Goal: Transaction & Acquisition: Purchase product/service

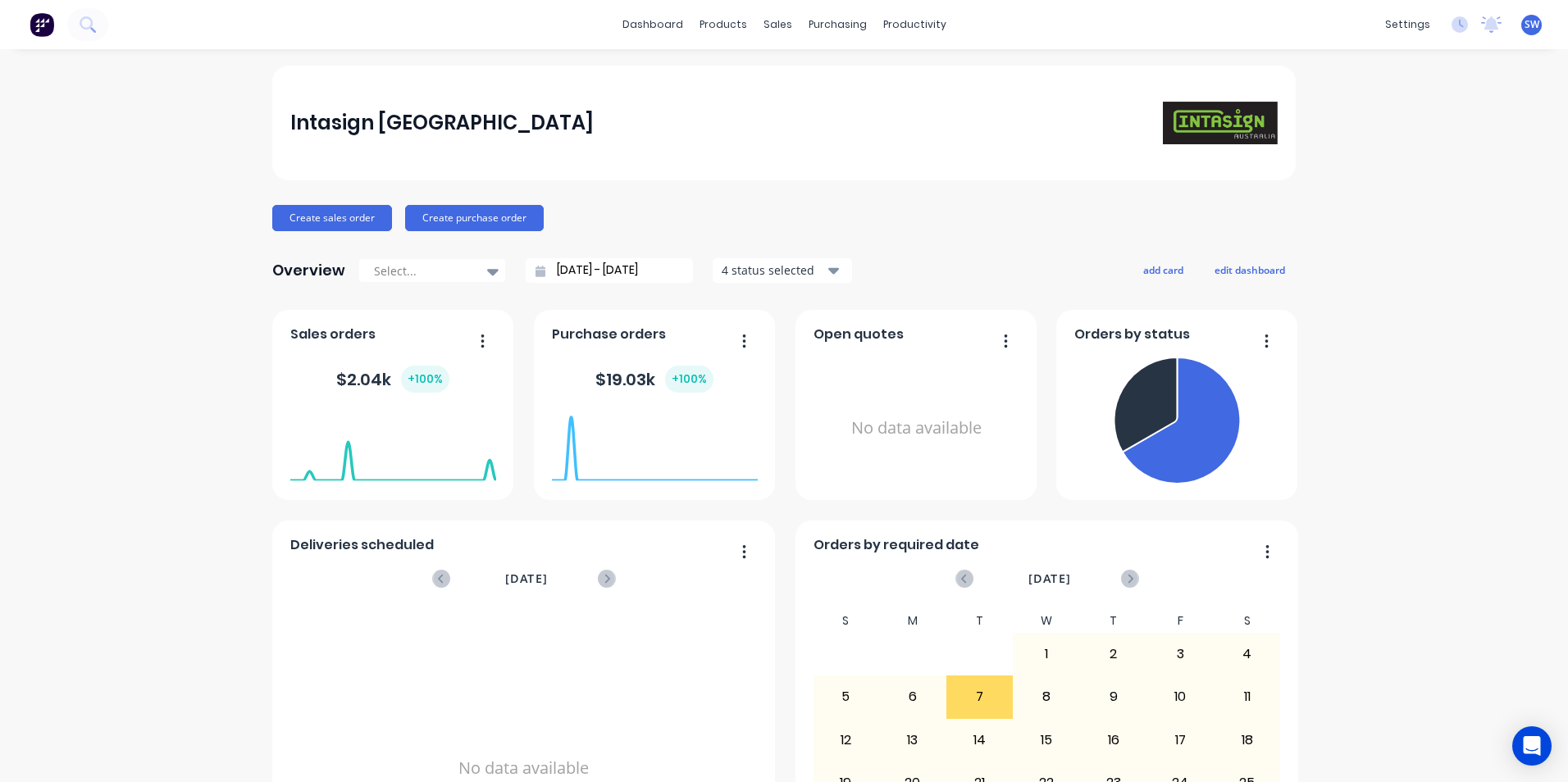
click at [1524, 25] on span "SW" at bounding box center [1531, 24] width 14 height 14
click at [1372, 206] on div "Sign out" at bounding box center [1392, 205] width 44 height 14
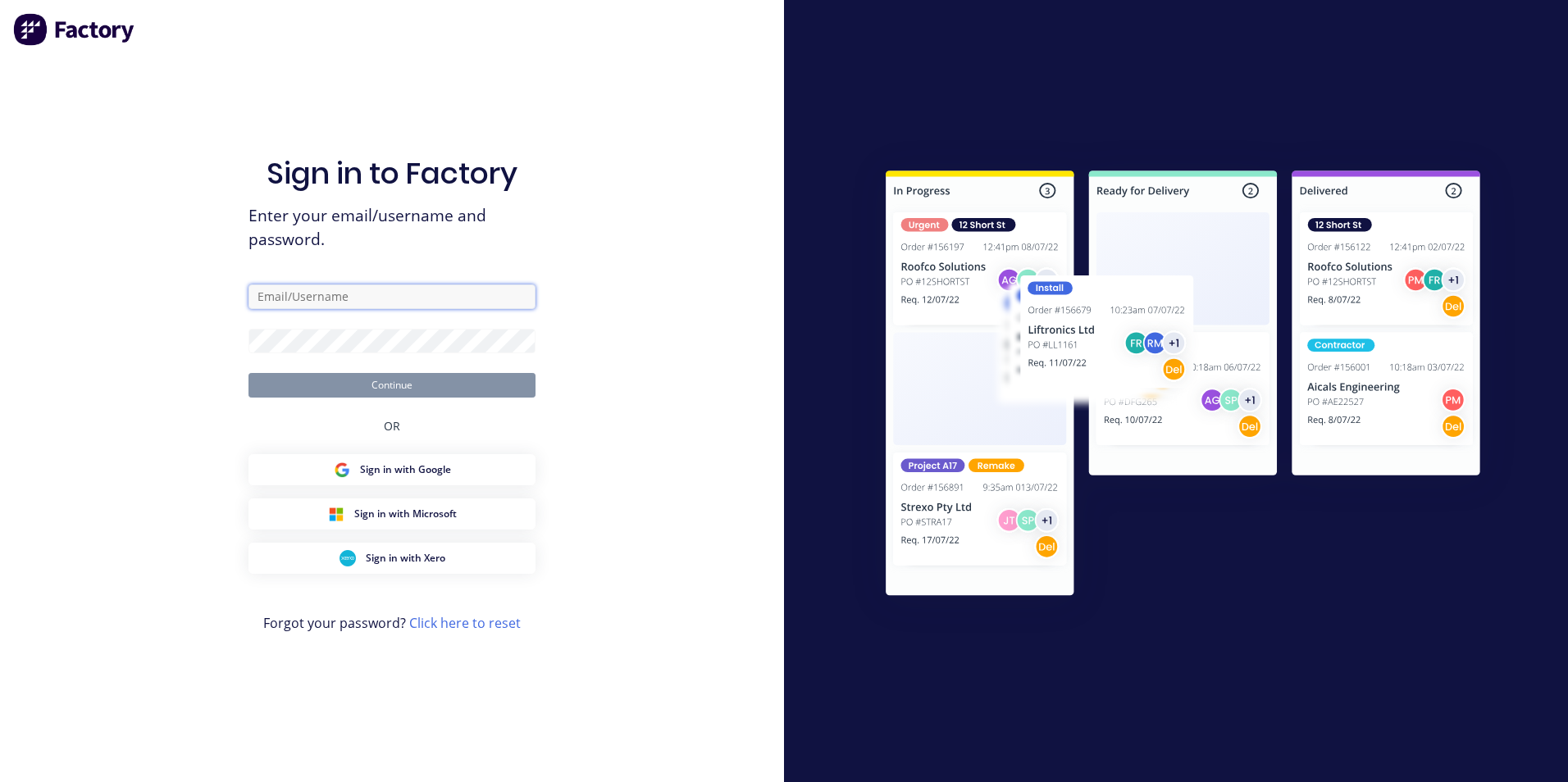
type input "[PERSON_NAME][EMAIL_ADDRESS][DOMAIN_NAME]"
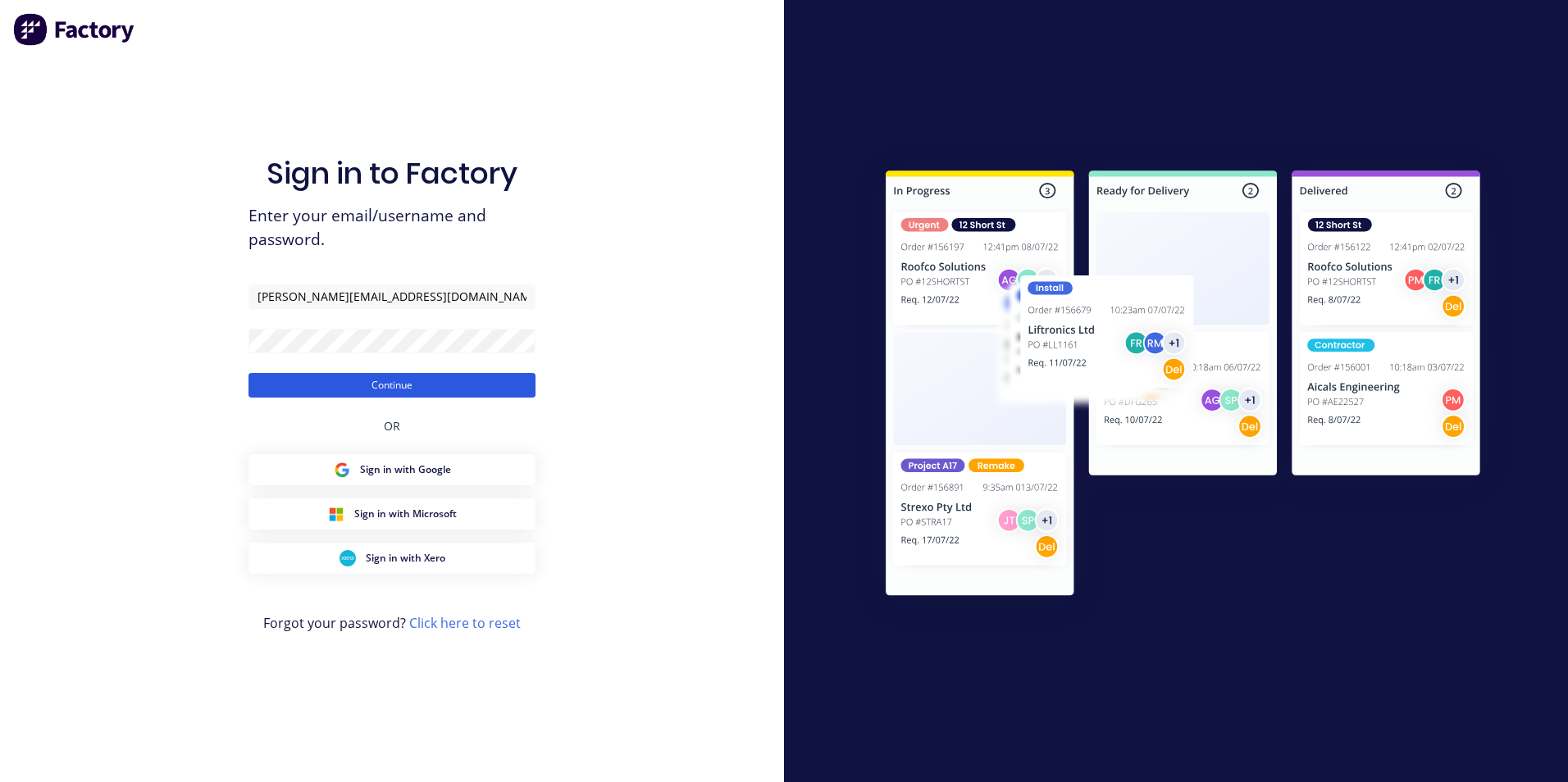
click at [381, 391] on button "Continue" at bounding box center [392, 385] width 287 height 25
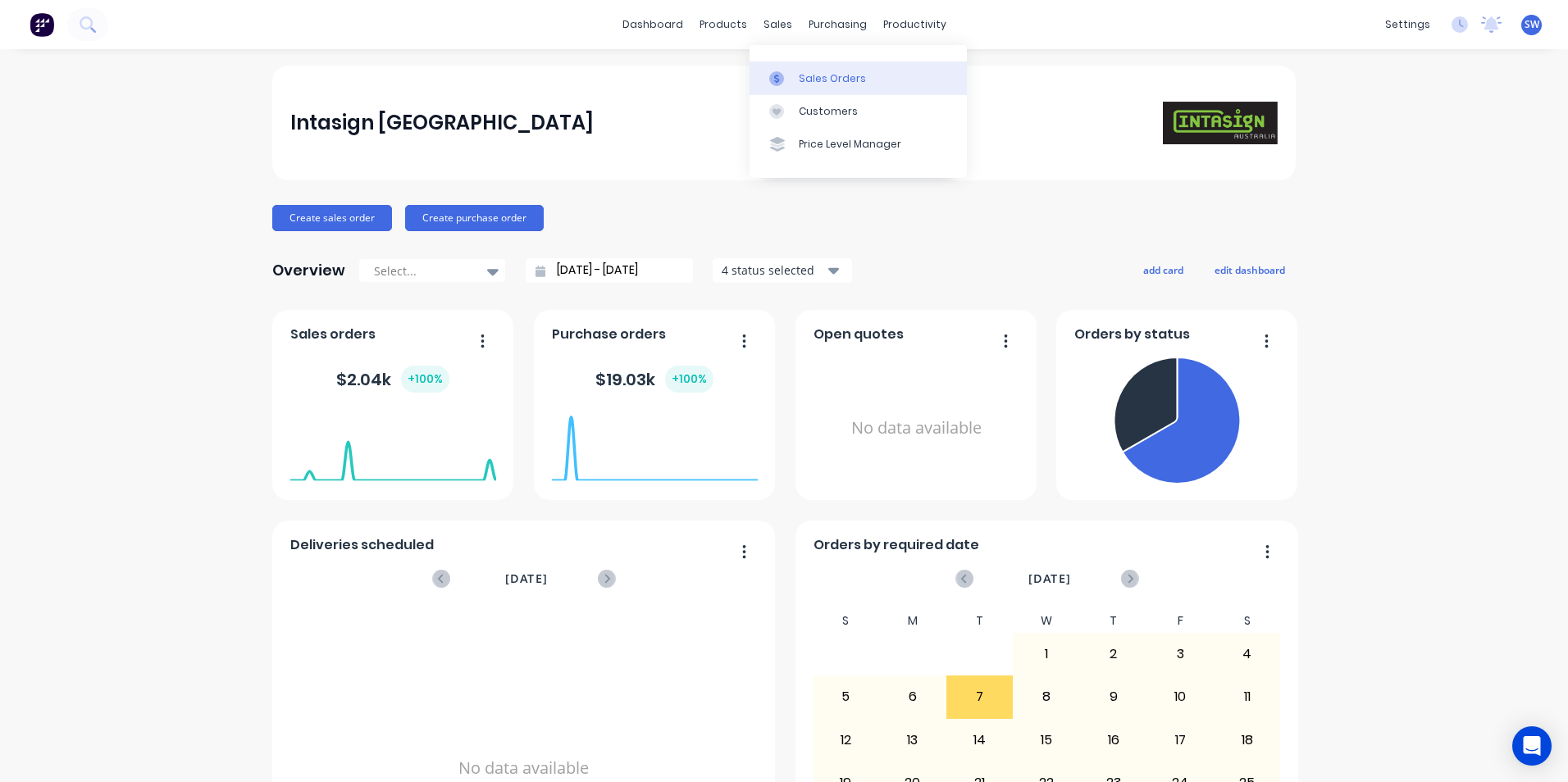
click at [807, 77] on div "Sales Orders" at bounding box center [832, 78] width 67 height 14
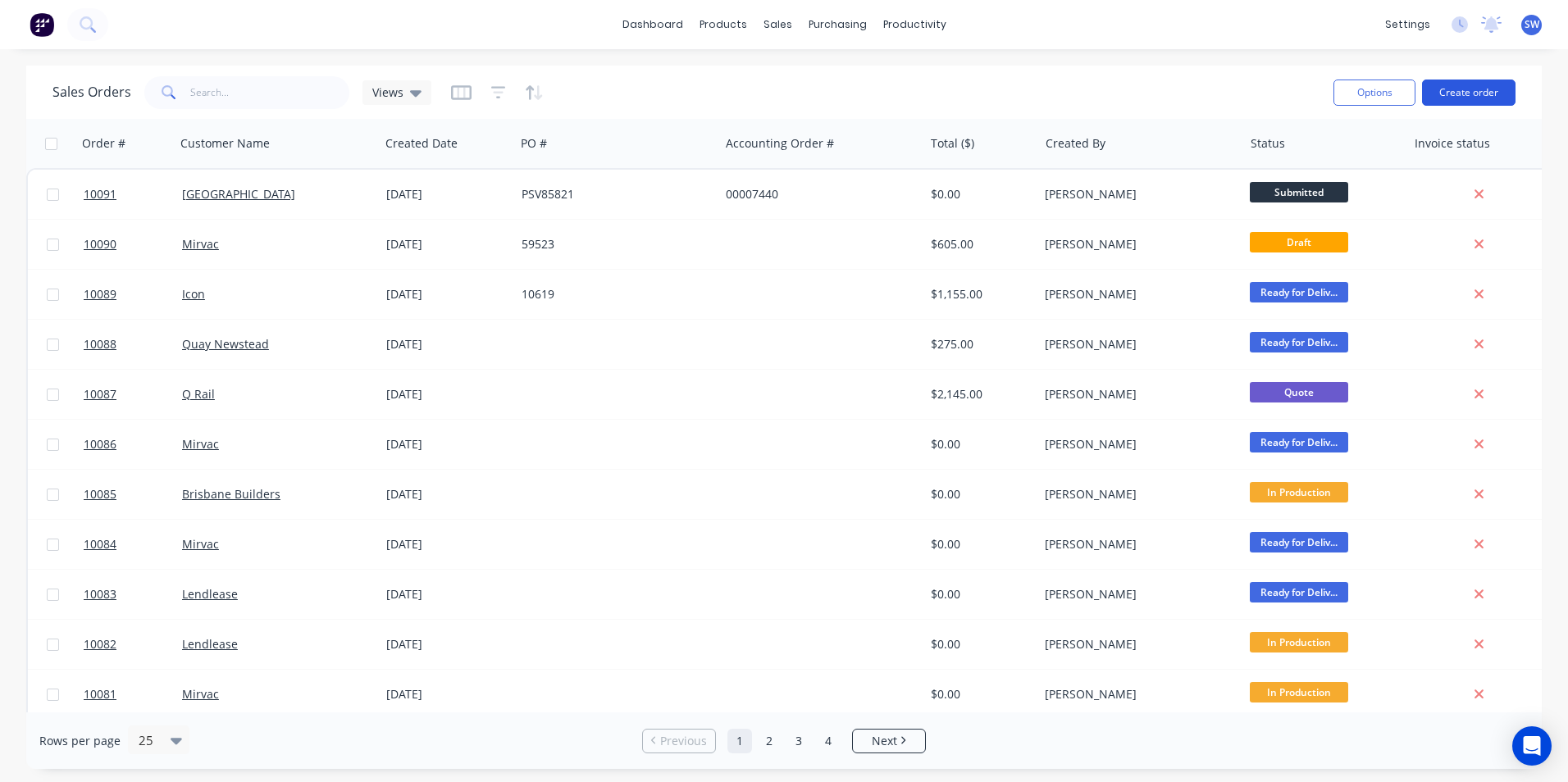
click at [1469, 92] on button "Create order" at bounding box center [1469, 93] width 93 height 26
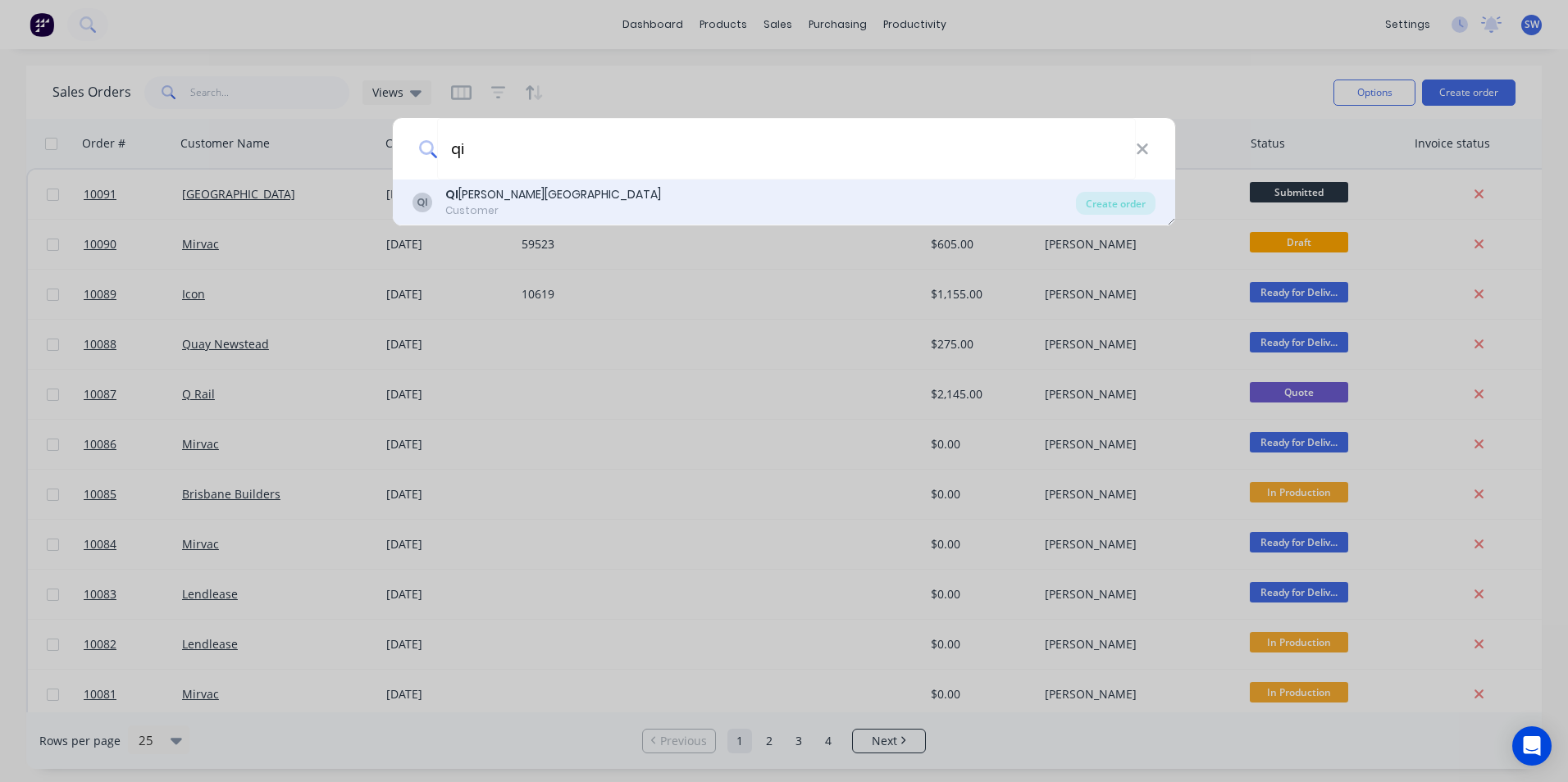
type input "qi"
click at [541, 189] on div "QI [PERSON_NAME][GEOGRAPHIC_DATA]" at bounding box center [553, 194] width 216 height 17
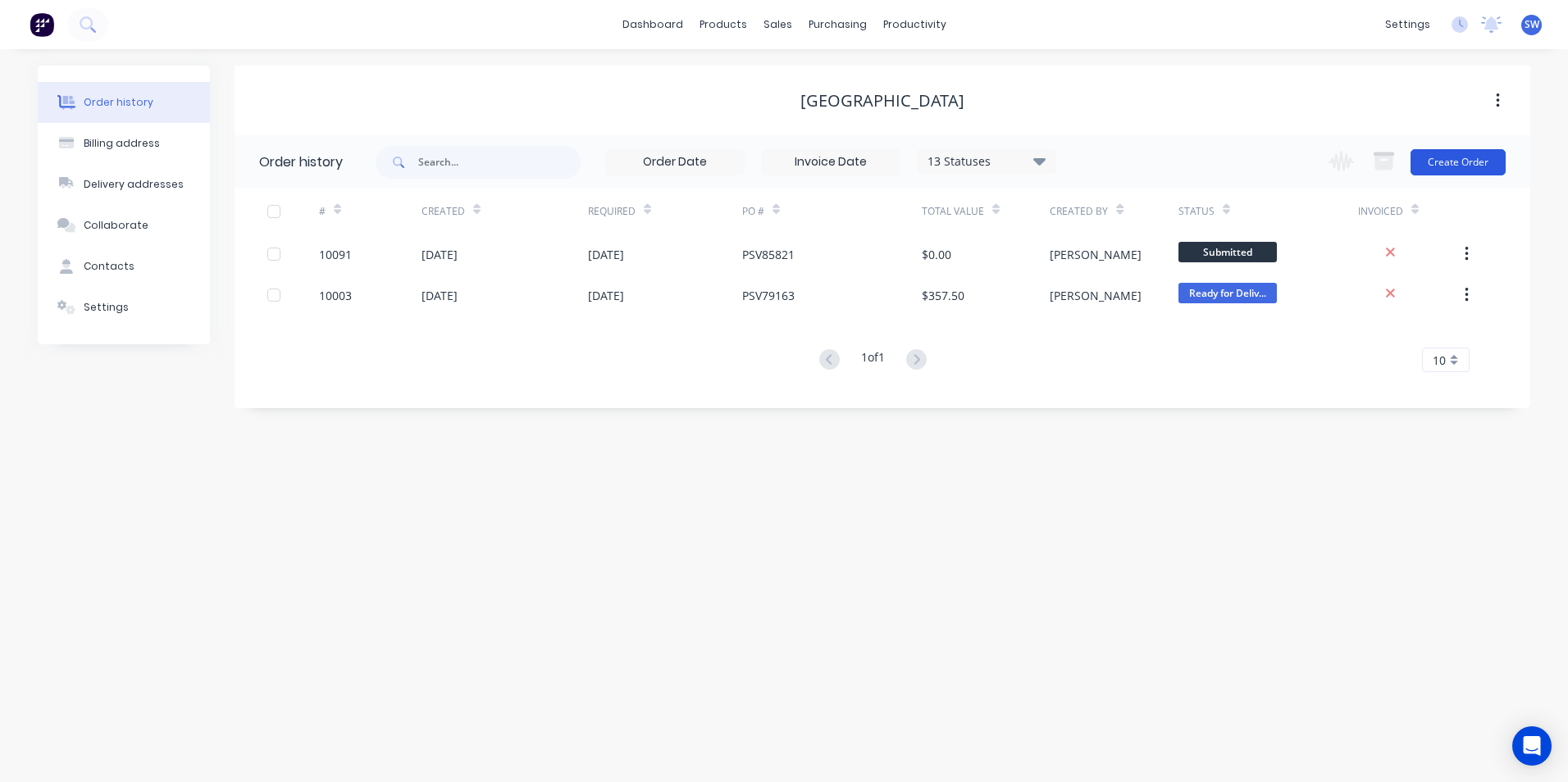
click at [1450, 160] on button "Create Order" at bounding box center [1458, 162] width 95 height 26
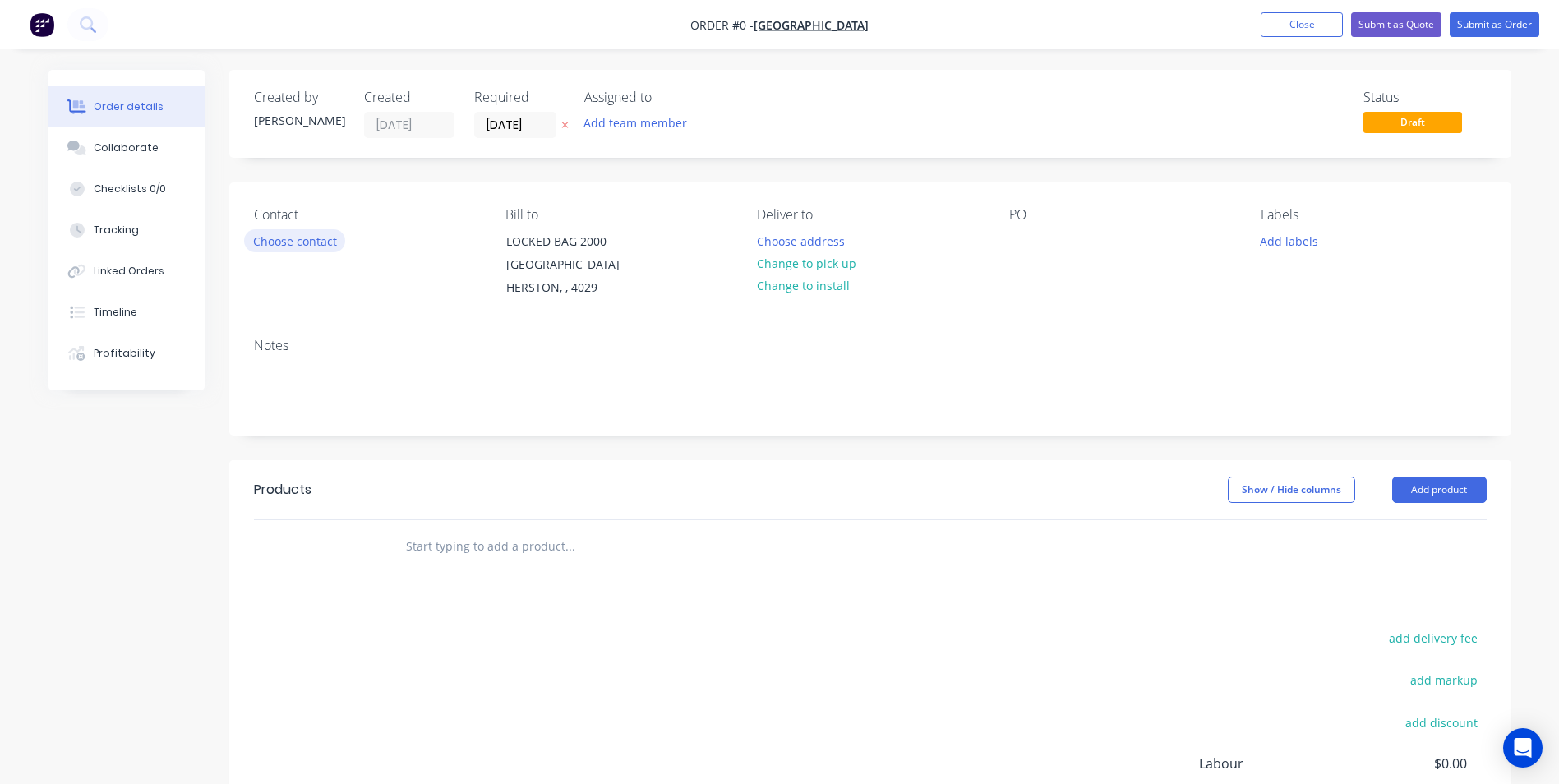
click at [309, 243] on button "Choose contact" at bounding box center [295, 240] width 101 height 22
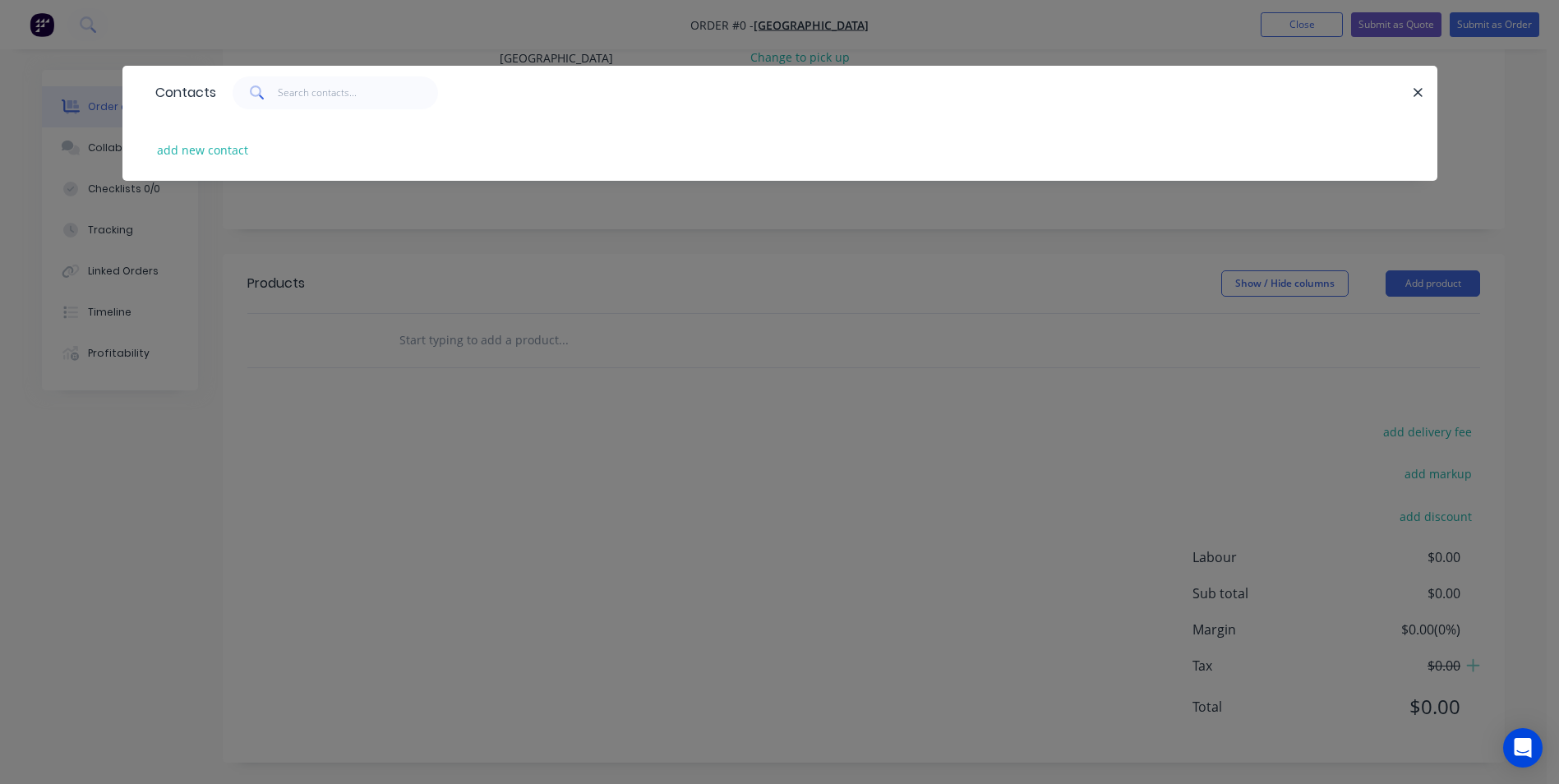
scroll to position [232, 0]
click at [202, 143] on button "add new contact" at bounding box center [203, 150] width 108 height 22
select select "AU"
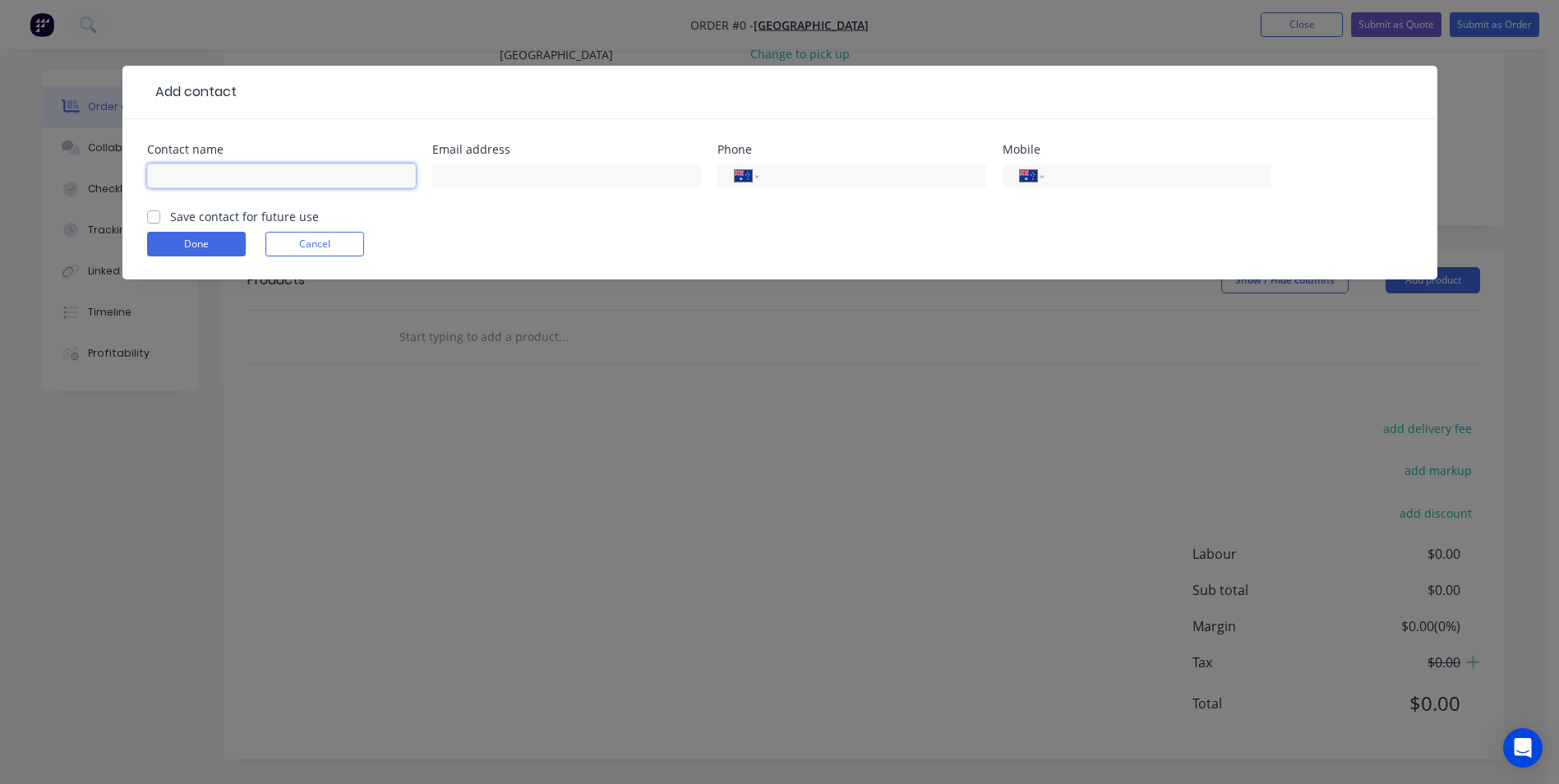
click at [191, 179] on input "text" at bounding box center [282, 175] width 269 height 25
type input "[PERSON_NAME]"
click at [447, 177] on input "text" at bounding box center [567, 175] width 269 height 25
type input "[PERSON_NAME][EMAIL_ADDRESS][PERSON_NAME][DOMAIN_NAME]"
click at [803, 186] on div "International [GEOGRAPHIC_DATA] [GEOGRAPHIC_DATA] [GEOGRAPHIC_DATA] [GEOGRAPHIC…" at bounding box center [852, 175] width 269 height 25
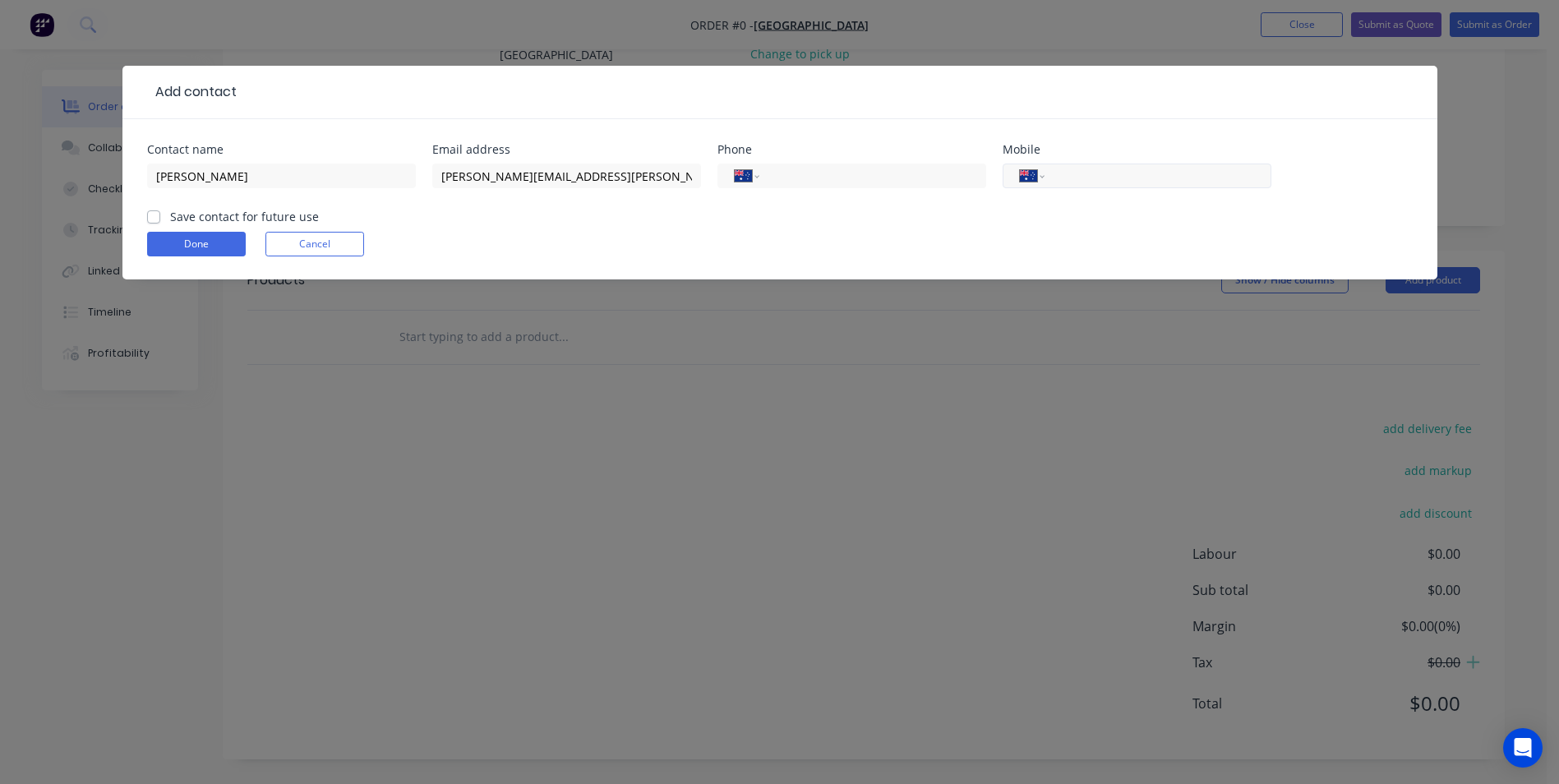
click at [1078, 176] on input "tel" at bounding box center [1155, 176] width 198 height 19
type input "0408 789 110"
click at [170, 217] on label "Save contact for future use" at bounding box center [244, 216] width 149 height 17
click at [152, 217] on input "Save contact for future use" at bounding box center [153, 215] width 13 height 15
checkbox input "true"
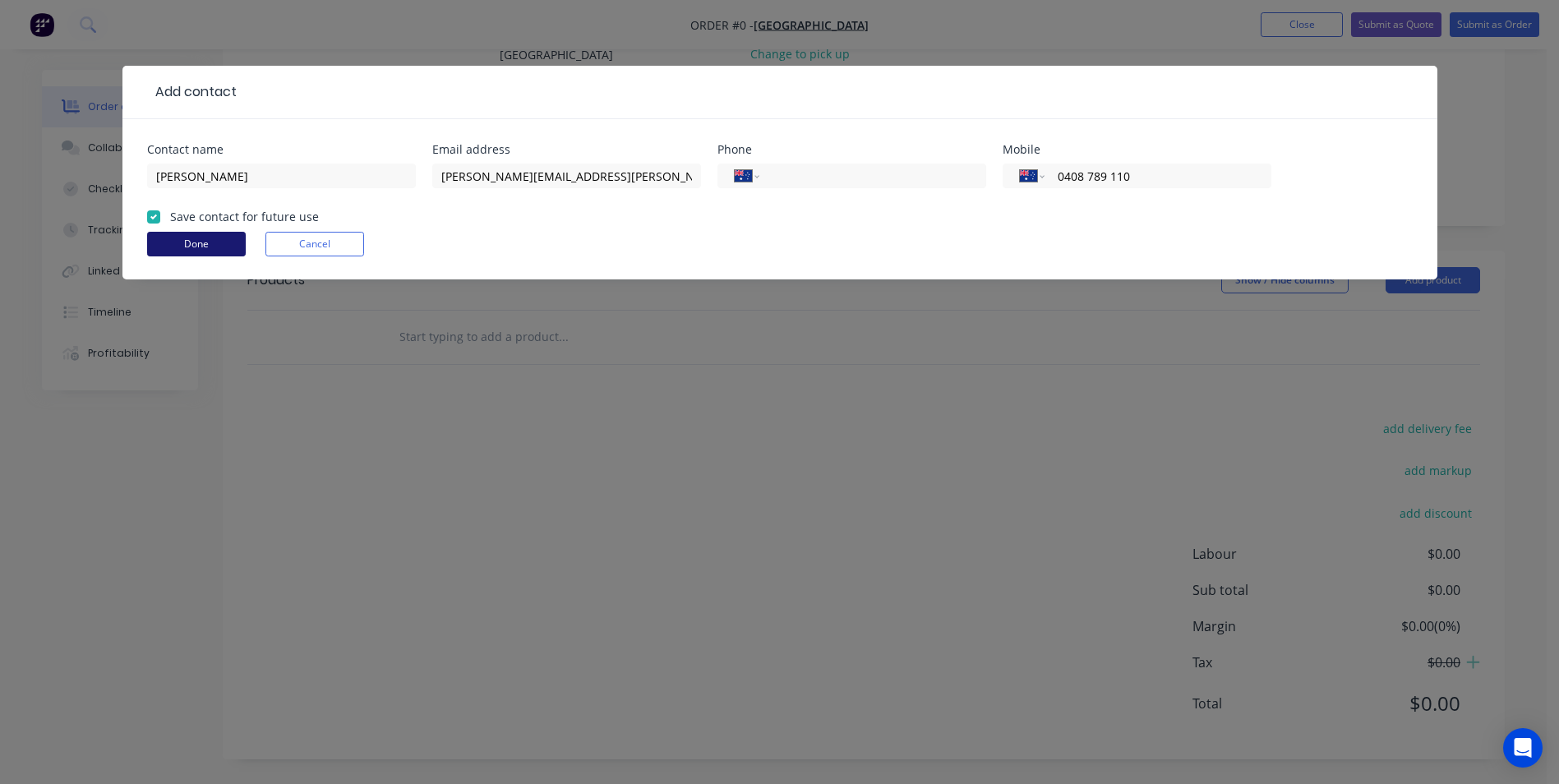
click at [192, 242] on button "Done" at bounding box center [197, 243] width 99 height 25
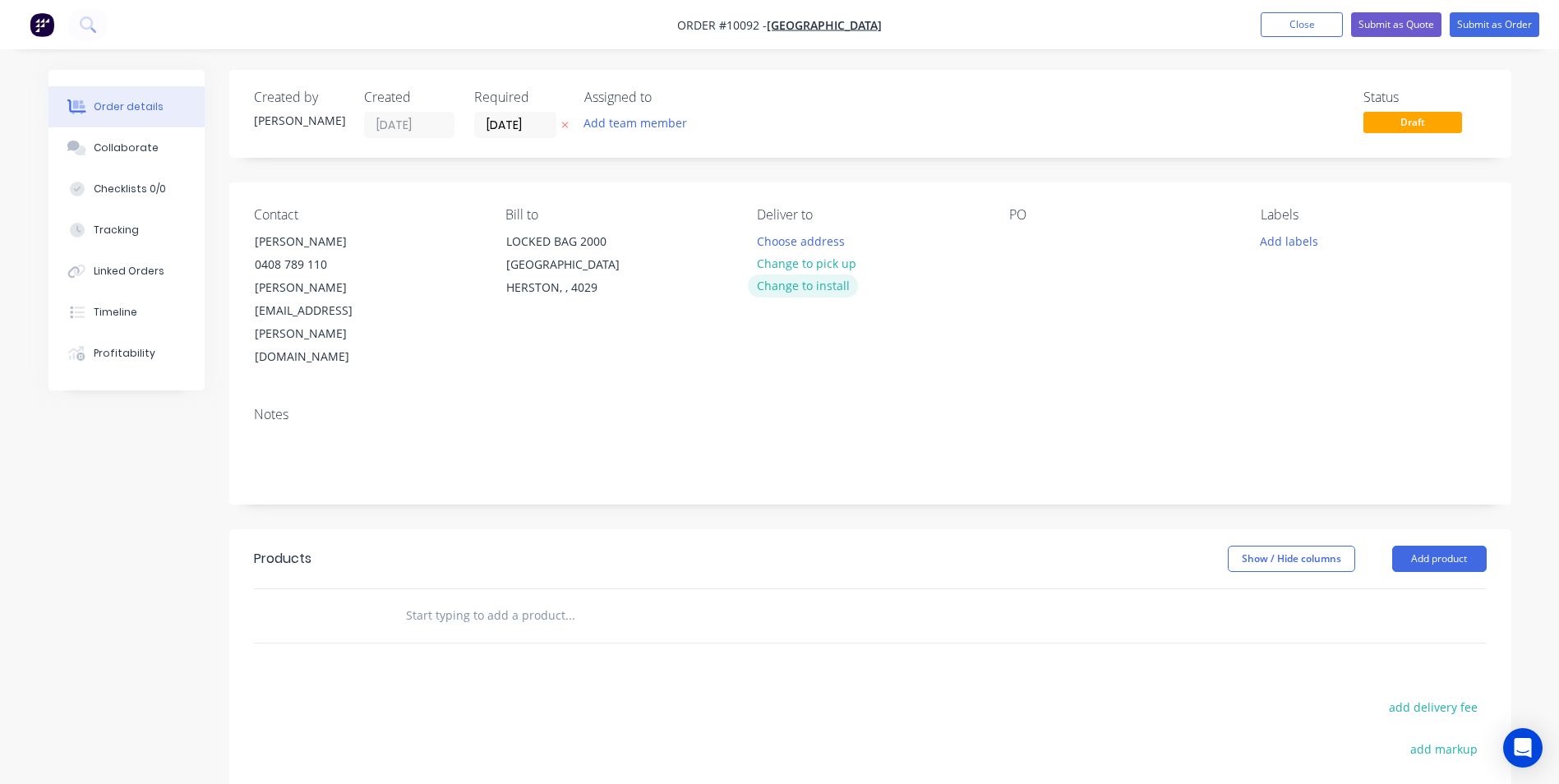
click at [804, 292] on button "Change to install" at bounding box center [802, 285] width 110 height 22
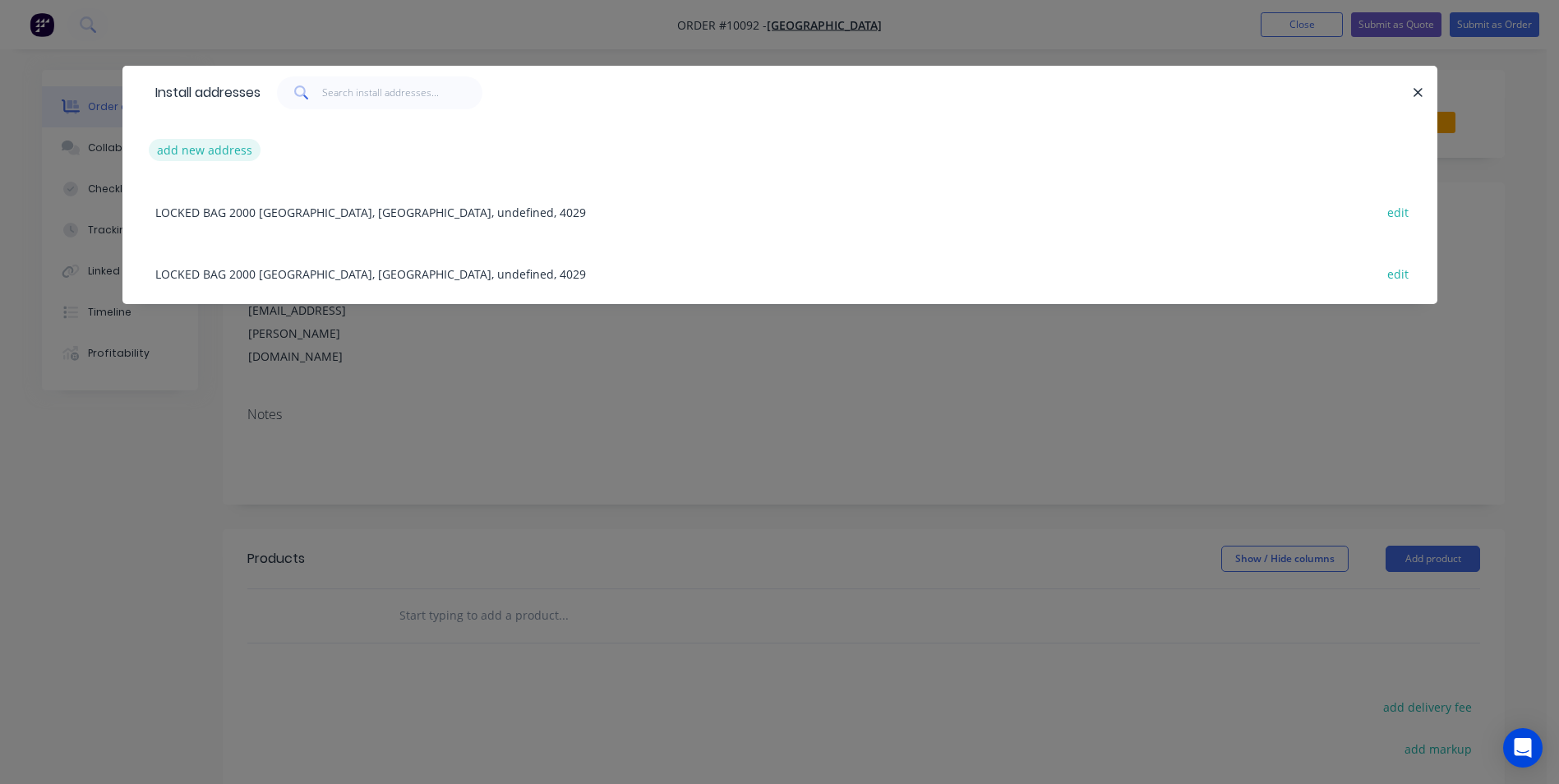
click at [183, 153] on button "add new address" at bounding box center [205, 150] width 112 height 22
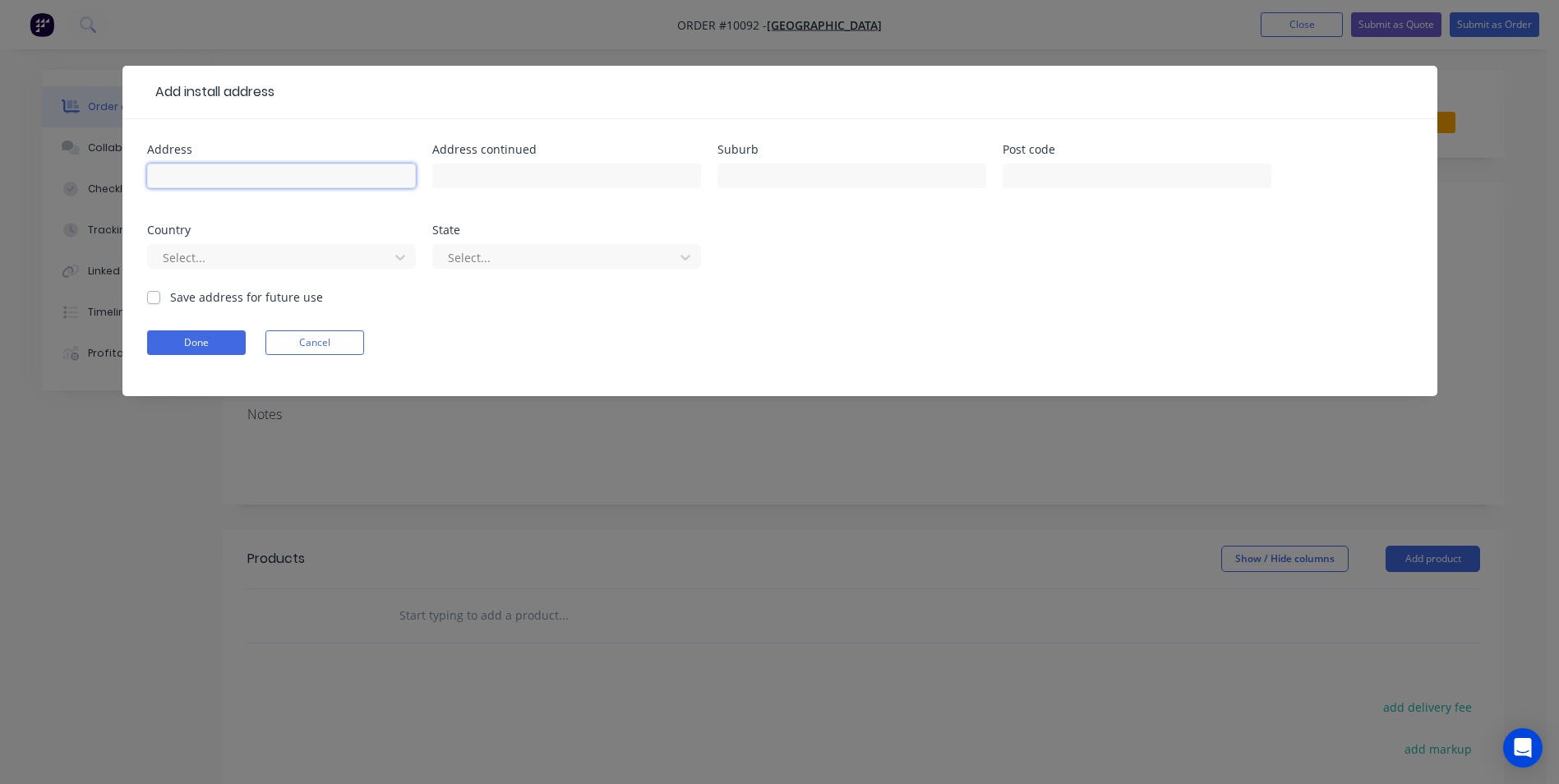
click at [170, 177] on input "text" at bounding box center [282, 175] width 269 height 25
type input "[PERSON_NAME]"
click at [170, 296] on label "Save address for future use" at bounding box center [247, 297] width 153 height 17
click at [153, 296] on input "Save address for future use" at bounding box center [153, 296] width 13 height 15
checkbox input "true"
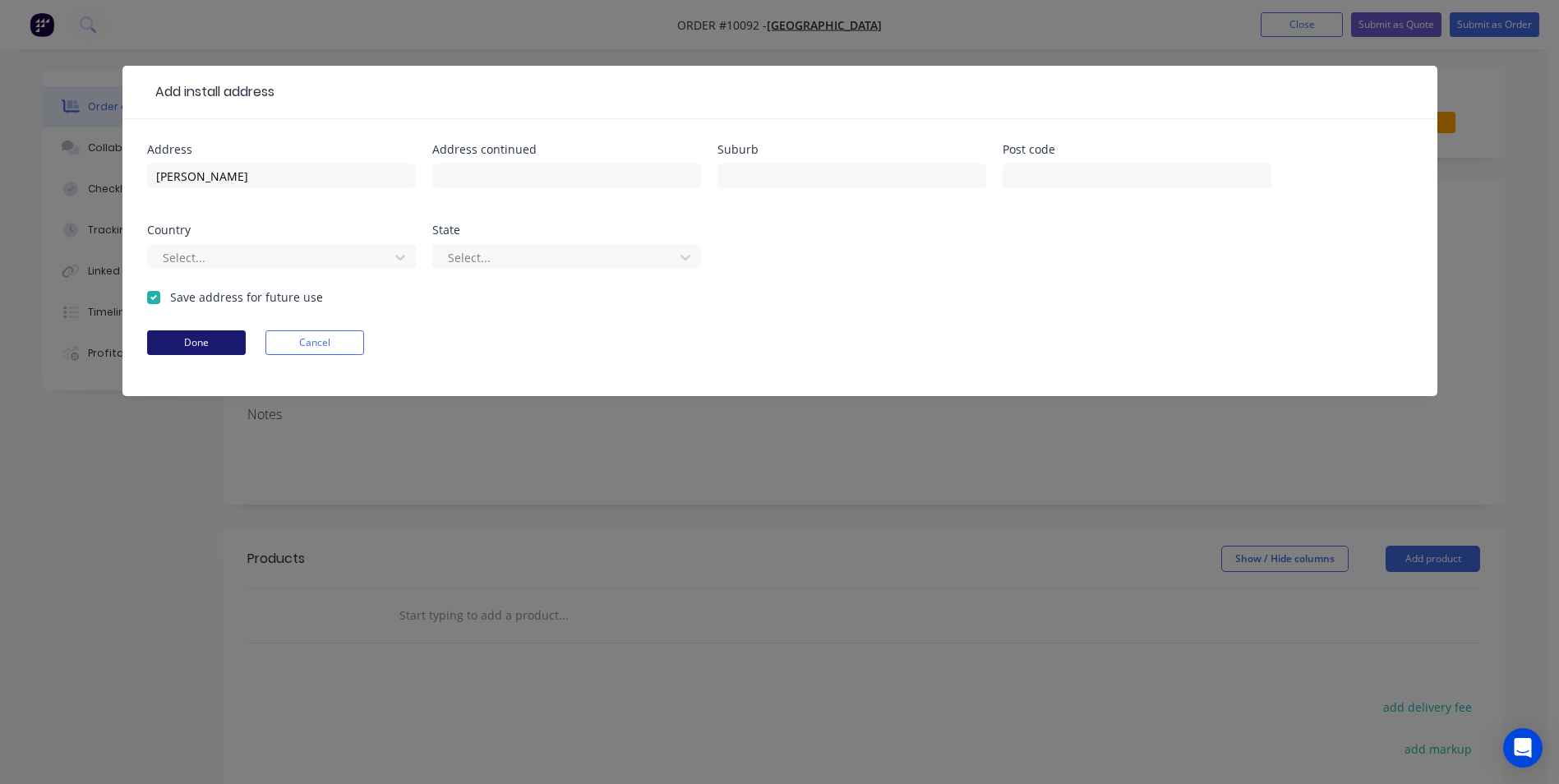
click at [184, 339] on button "Done" at bounding box center [197, 342] width 99 height 25
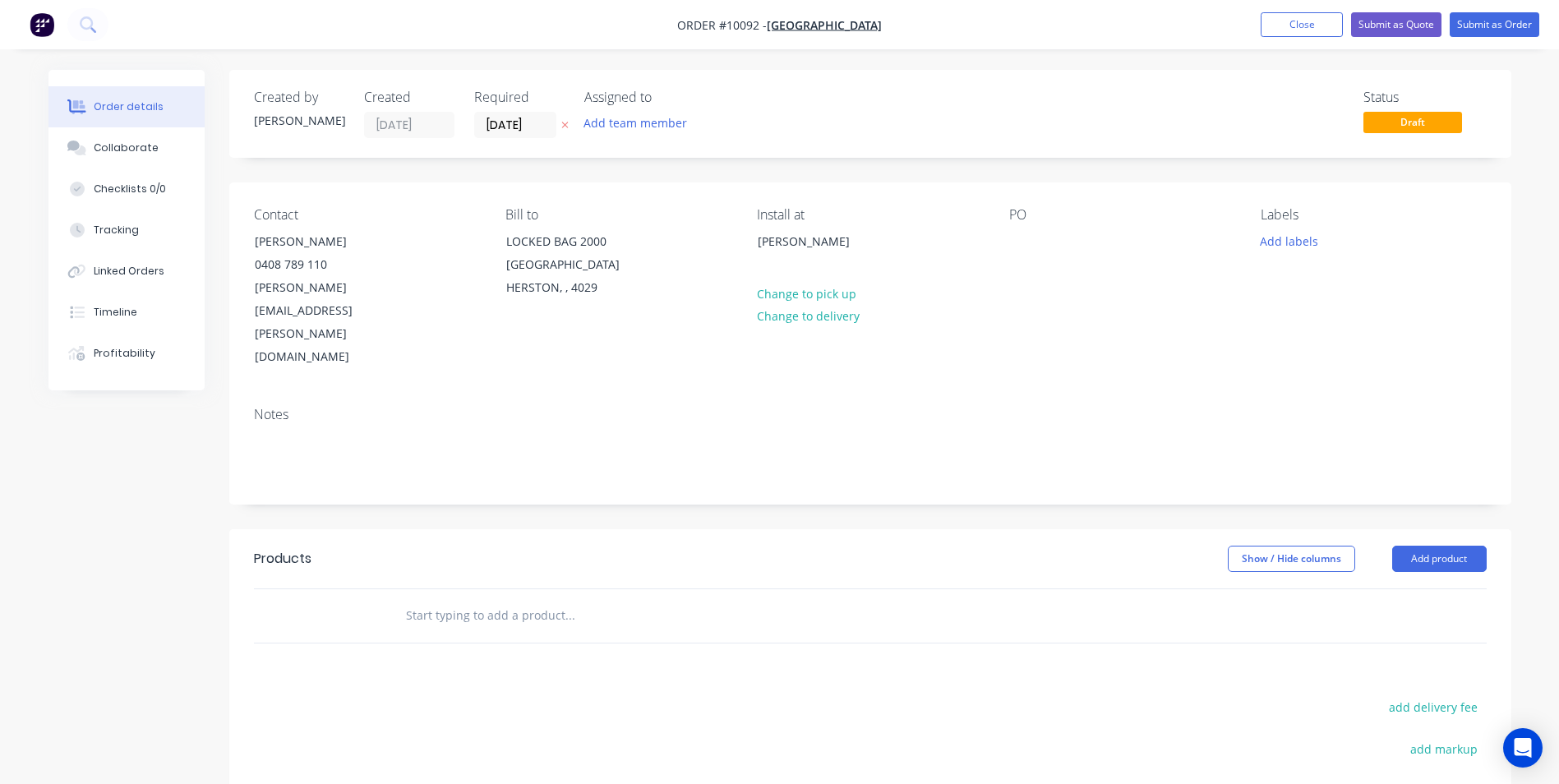
click at [1007, 219] on div "Contact [PERSON_NAME] [PHONE_NUMBER] [EMAIL_ADDRESS][PERSON_NAME][DOMAIN_NAME] …" at bounding box center [870, 288] width 1282 height 211
click at [1023, 218] on div "PO" at bounding box center [1121, 215] width 225 height 15
click at [1024, 244] on div at bounding box center [1022, 241] width 26 height 24
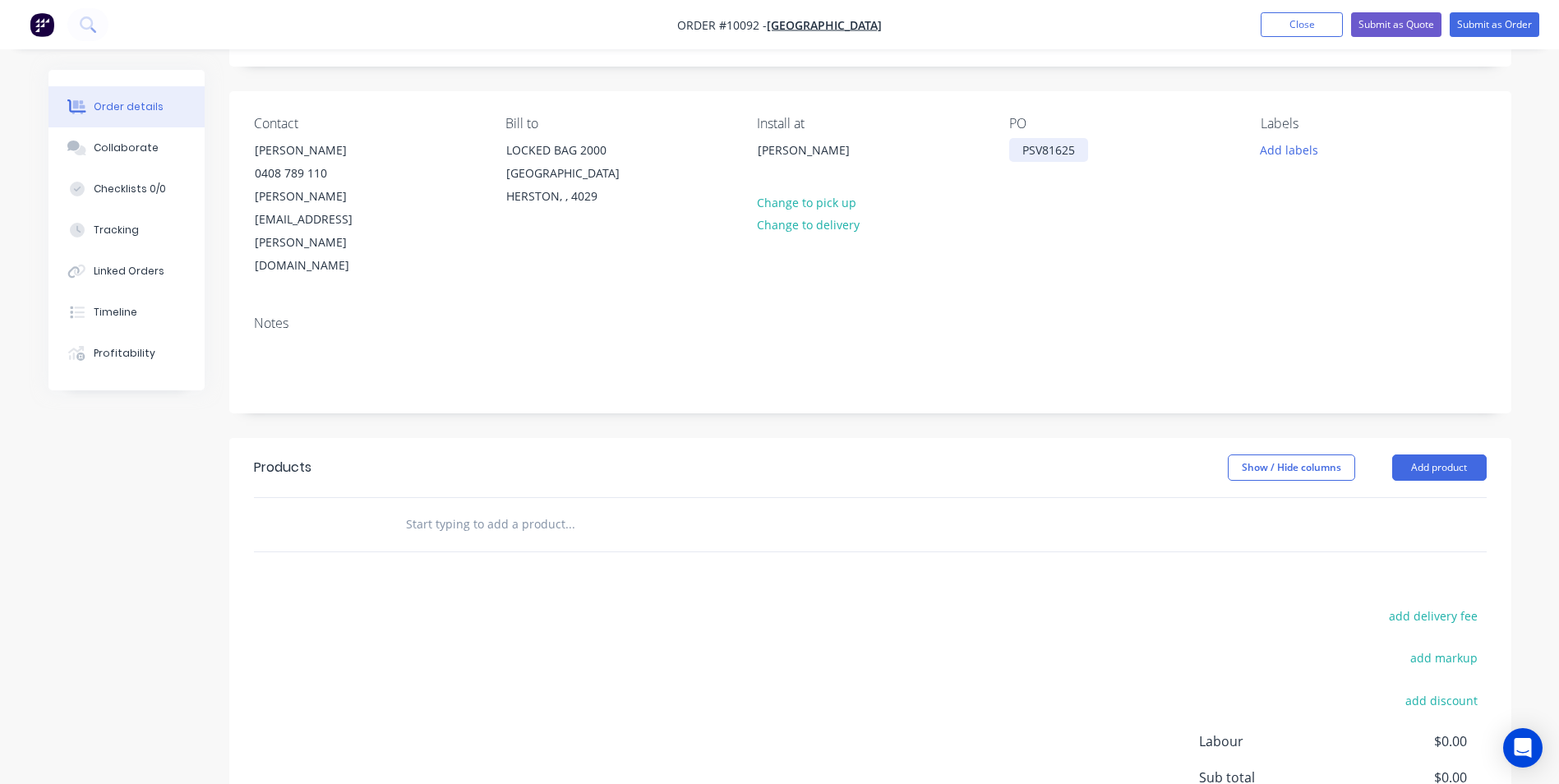
scroll to position [232, 0]
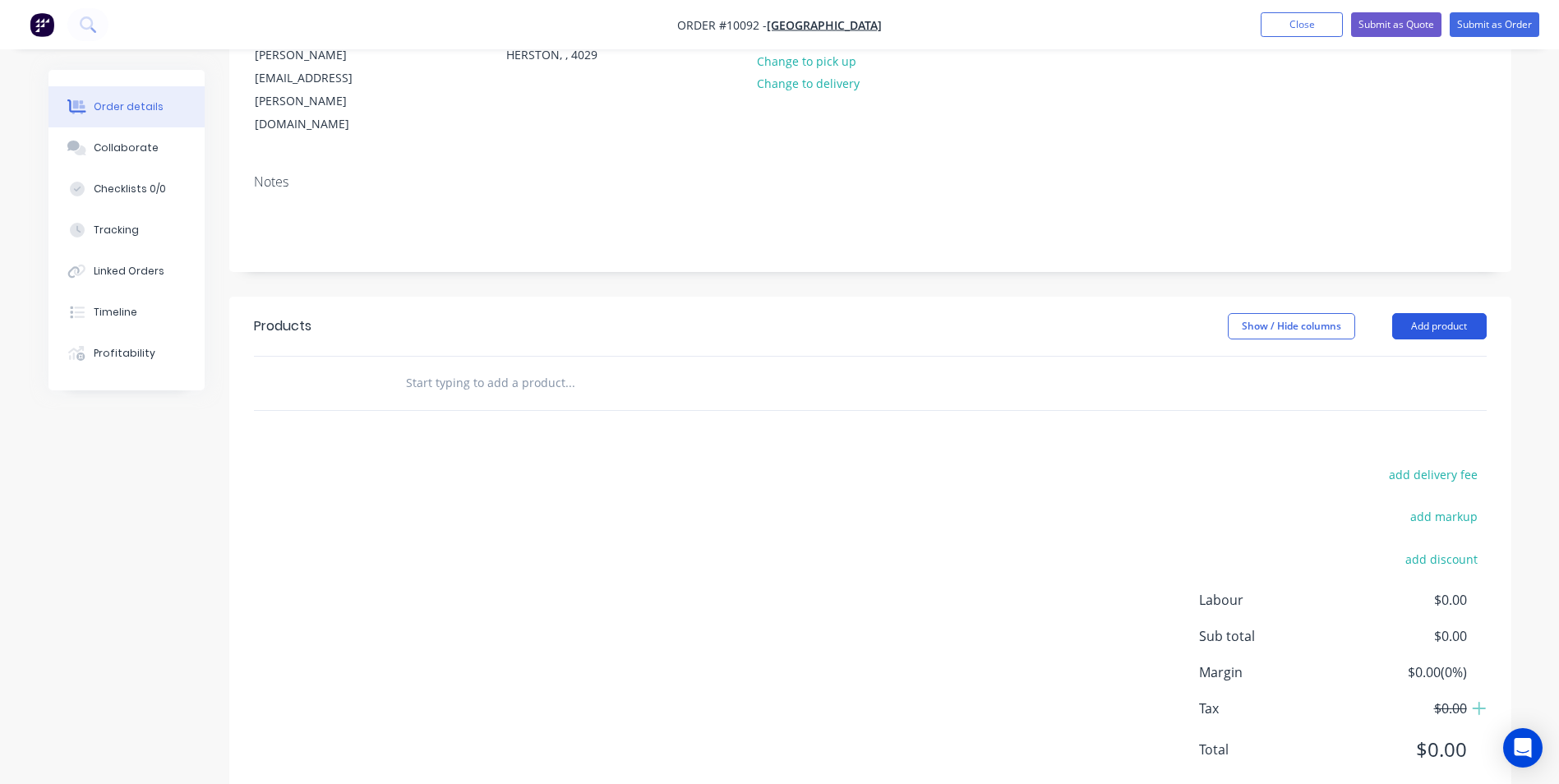
click at [1433, 313] on button "Add product" at bounding box center [1439, 326] width 95 height 26
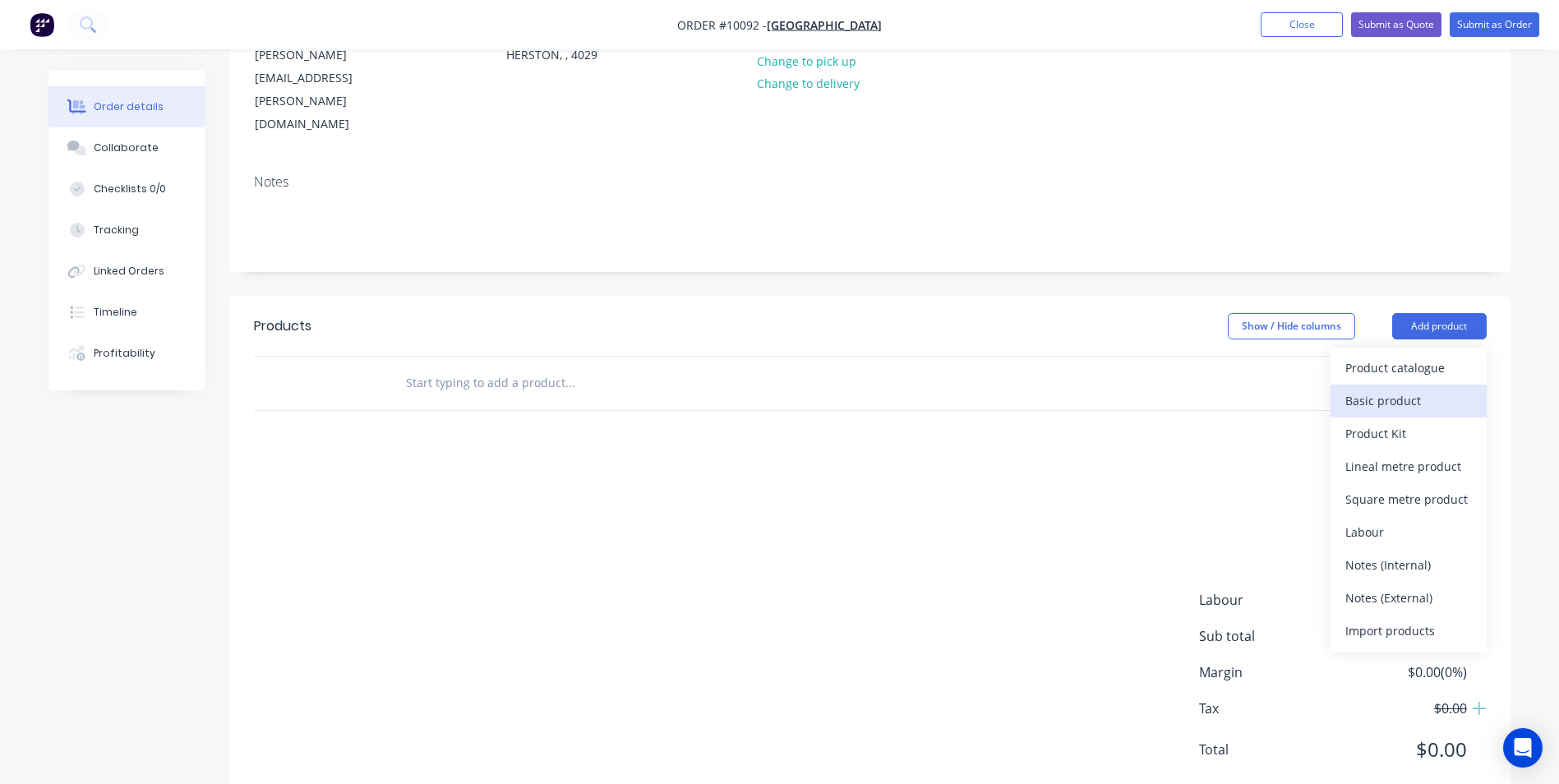
click at [1406, 389] on div "Basic product" at bounding box center [1408, 401] width 127 height 24
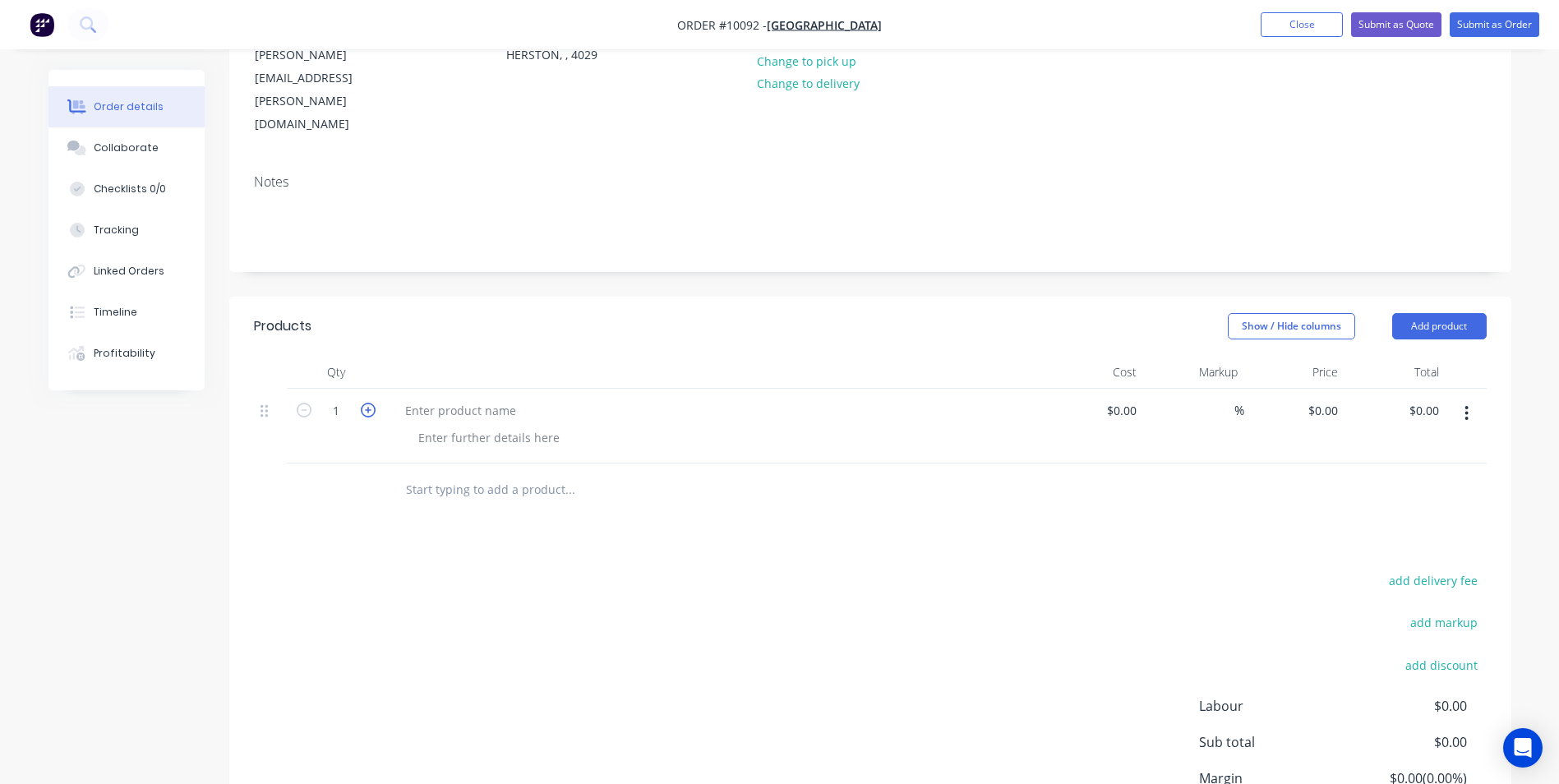
click at [370, 403] on icon "button" at bounding box center [368, 409] width 14 height 14
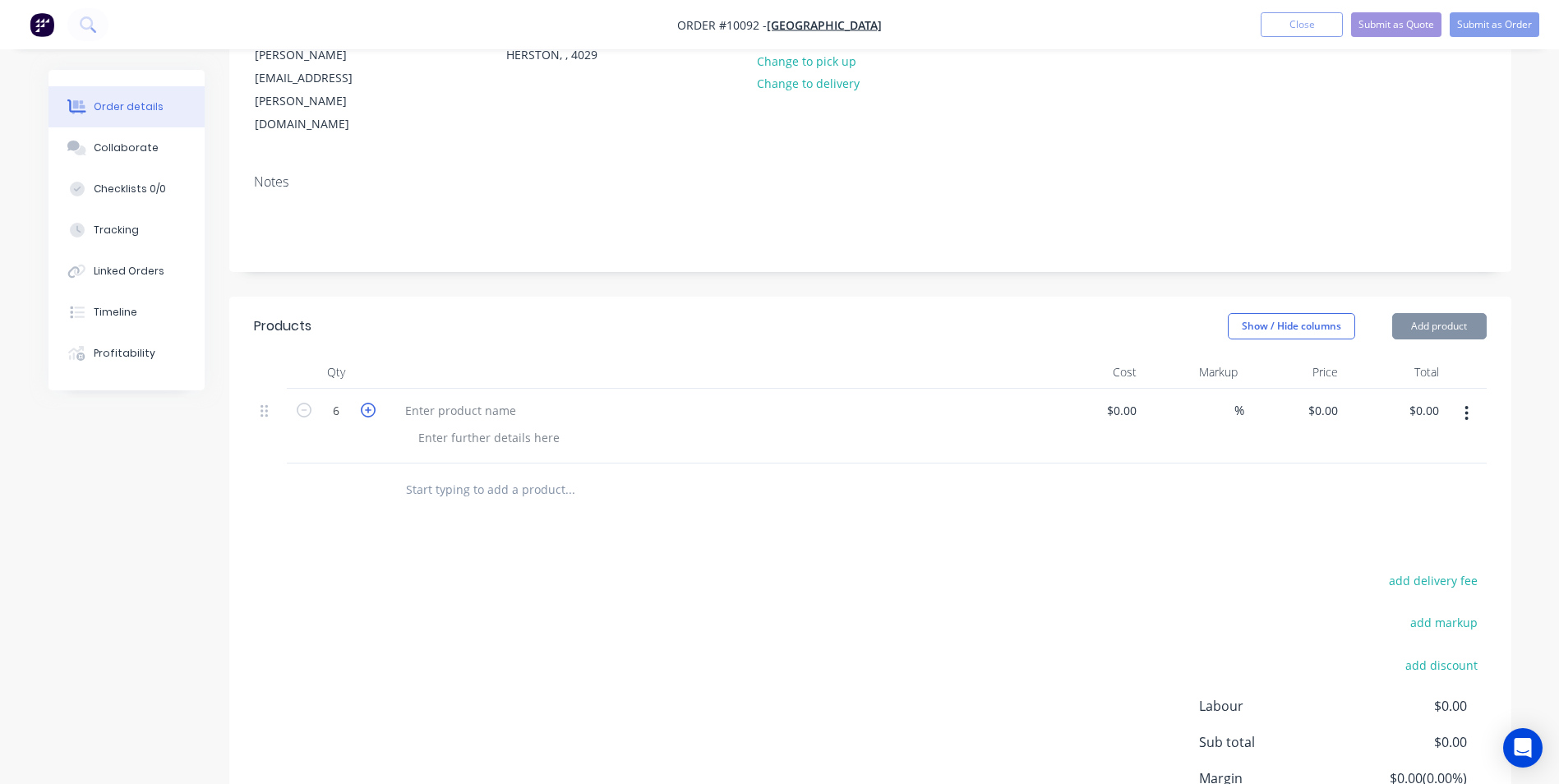
click at [370, 403] on icon "button" at bounding box center [368, 409] width 14 height 14
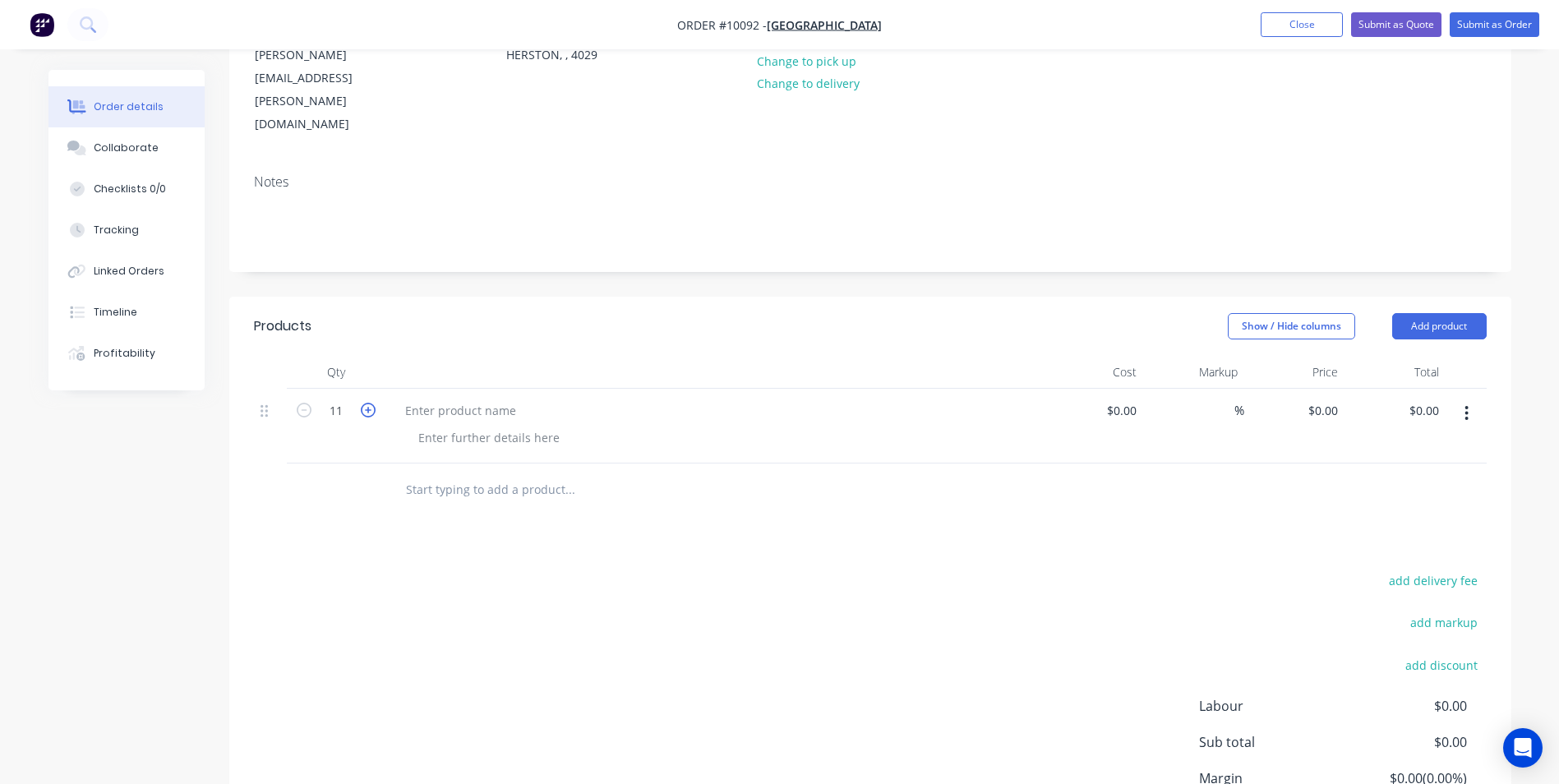
click at [370, 403] on icon "button" at bounding box center [368, 409] width 14 height 14
type input "13"
click at [418, 398] on div at bounding box center [460, 410] width 137 height 24
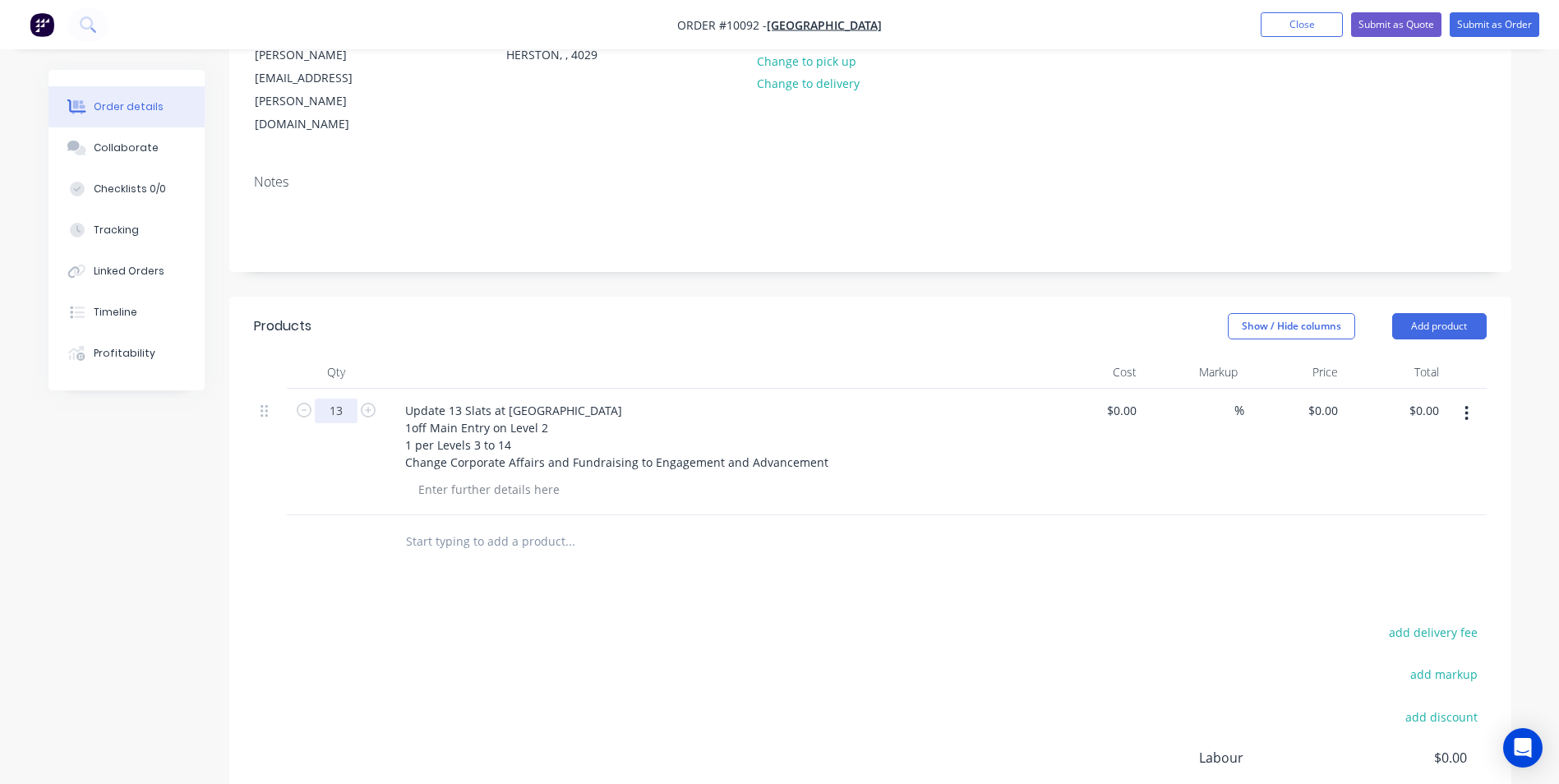
click at [335, 398] on input "13" at bounding box center [336, 410] width 43 height 25
type input "1"
click at [1242, 401] on span "%" at bounding box center [1240, 410] width 10 height 19
click at [1452, 410] on div at bounding box center [1466, 452] width 41 height 127
click at [1133, 398] on input at bounding box center [1124, 410] width 37 height 24
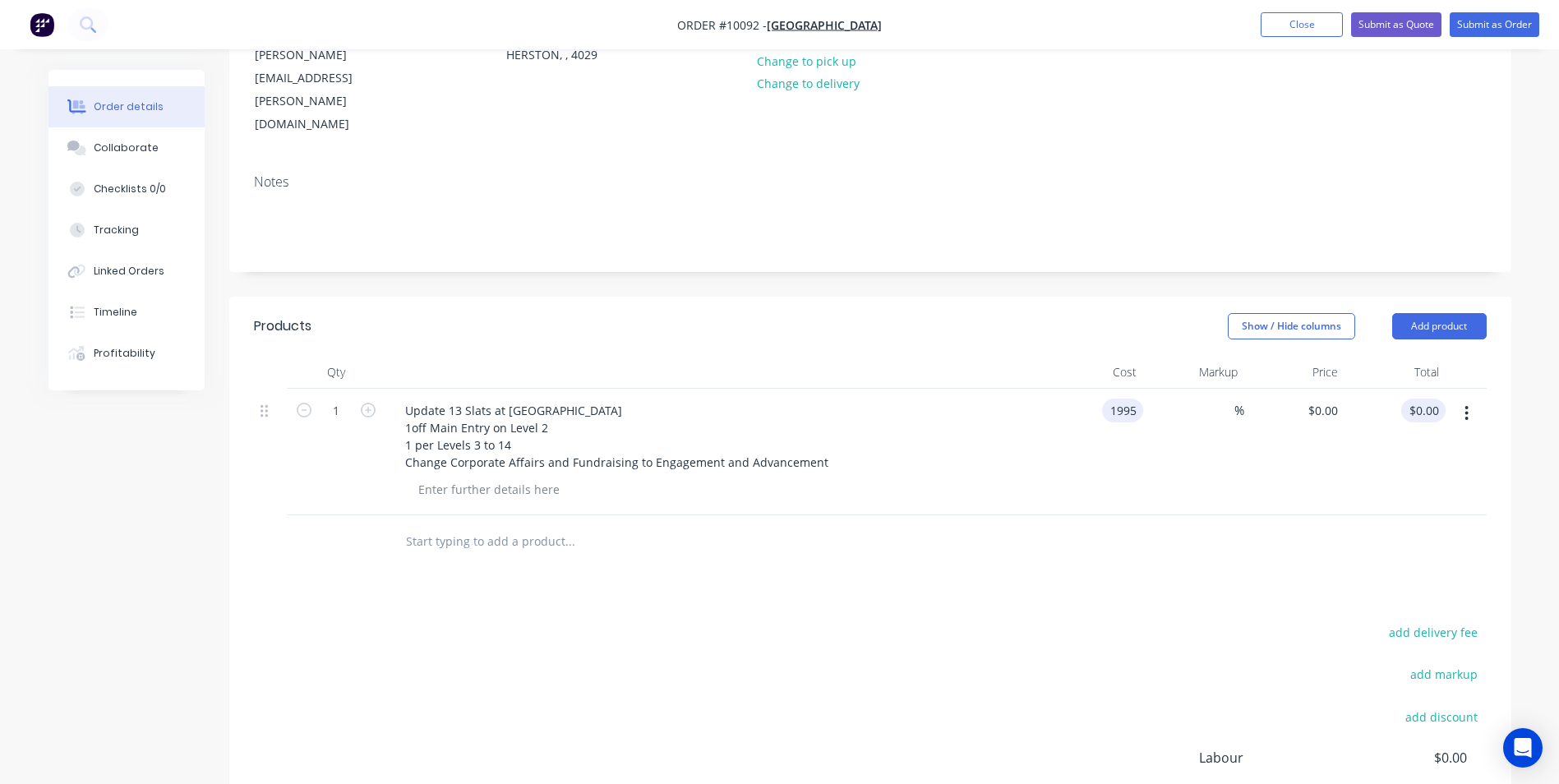
type input "$1,995.00"
click at [1413, 398] on input "1995.00" at bounding box center [1426, 410] width 37 height 24
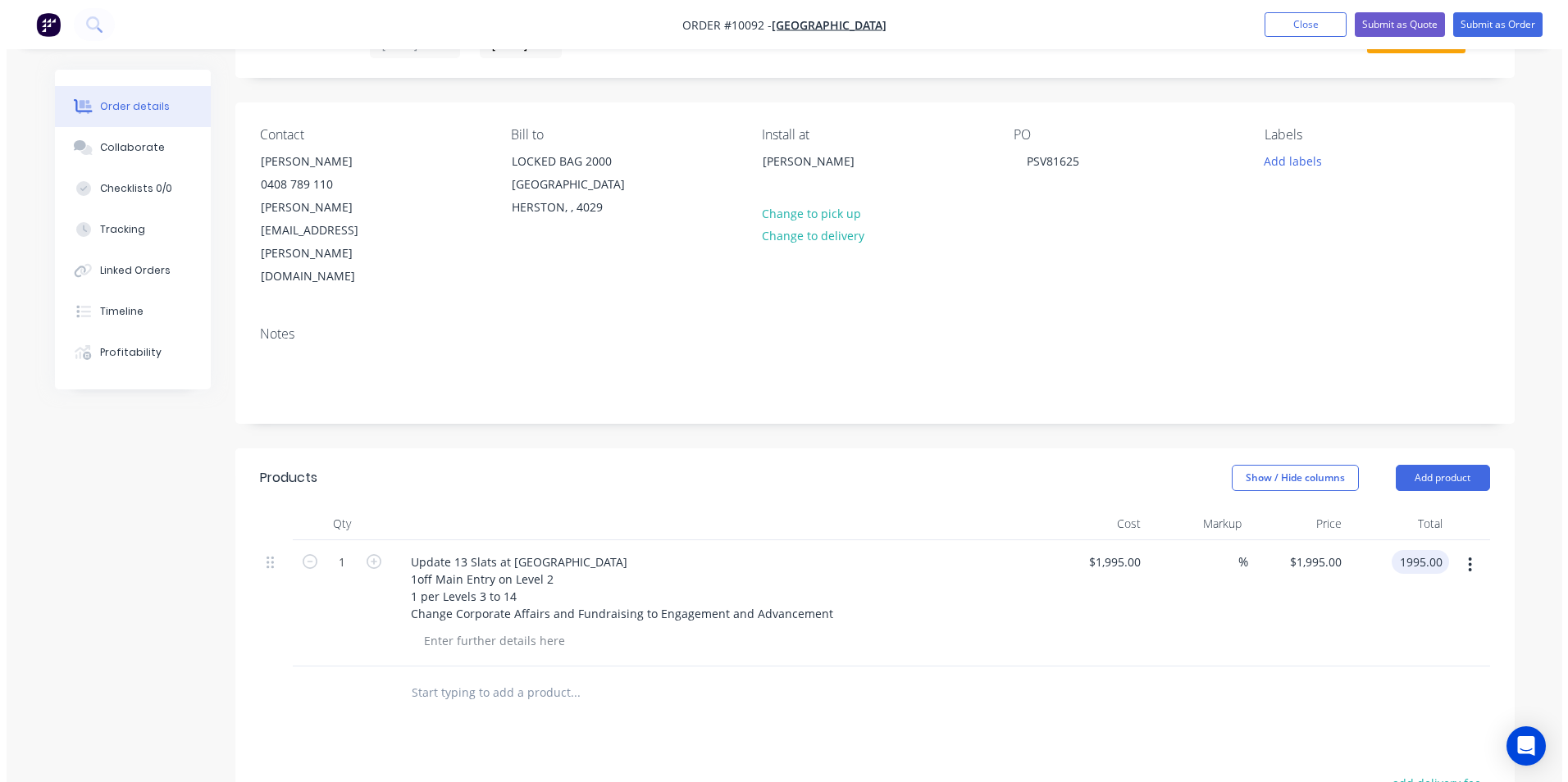
scroll to position [0, 0]
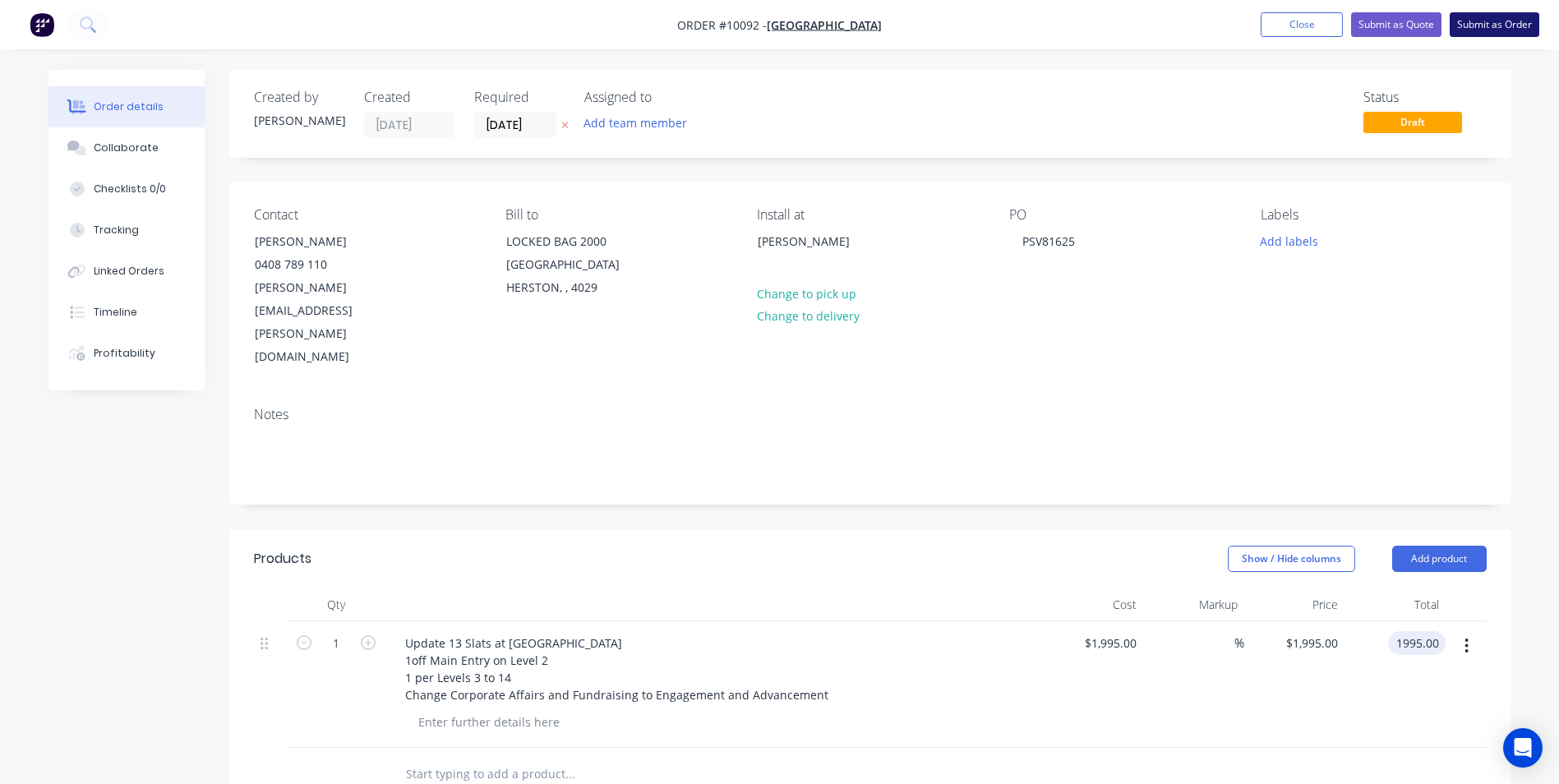
type input "$1,995.00"
click at [1498, 17] on button "Submit as Order" at bounding box center [1494, 24] width 89 height 25
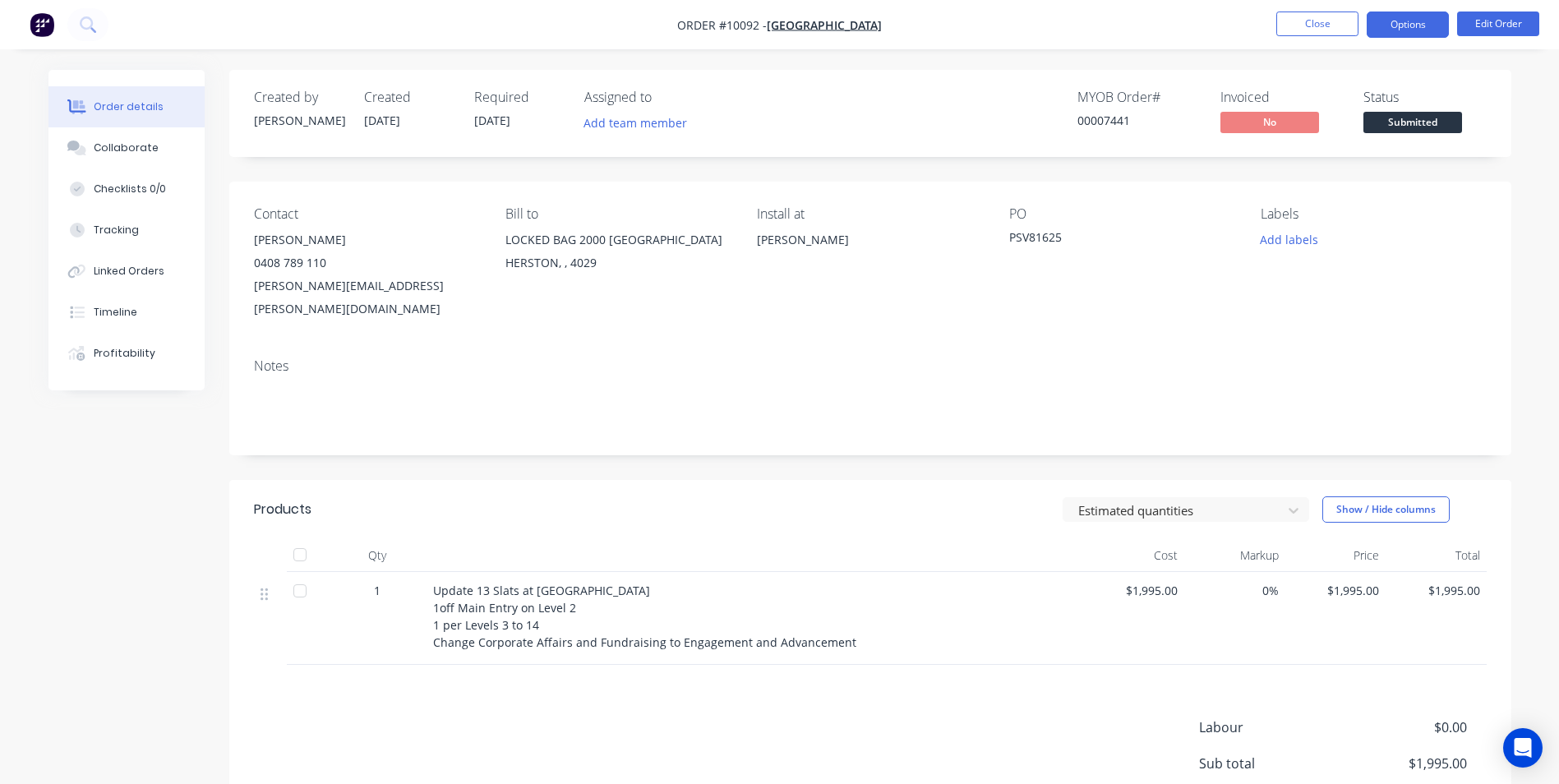
click at [1406, 25] on button "Options" at bounding box center [1407, 25] width 83 height 26
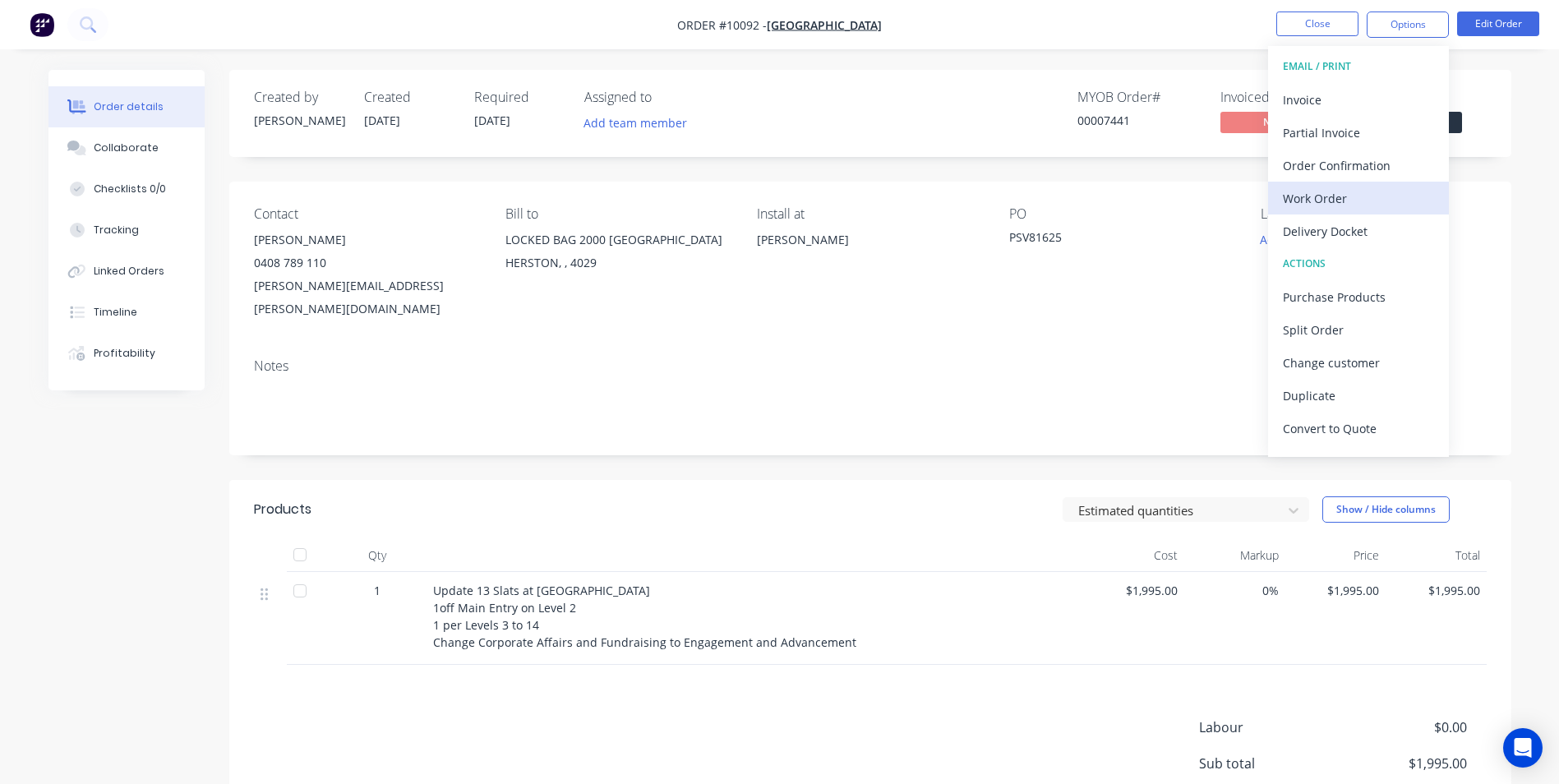
click at [1305, 192] on div "Work Order" at bounding box center [1359, 198] width 152 height 24
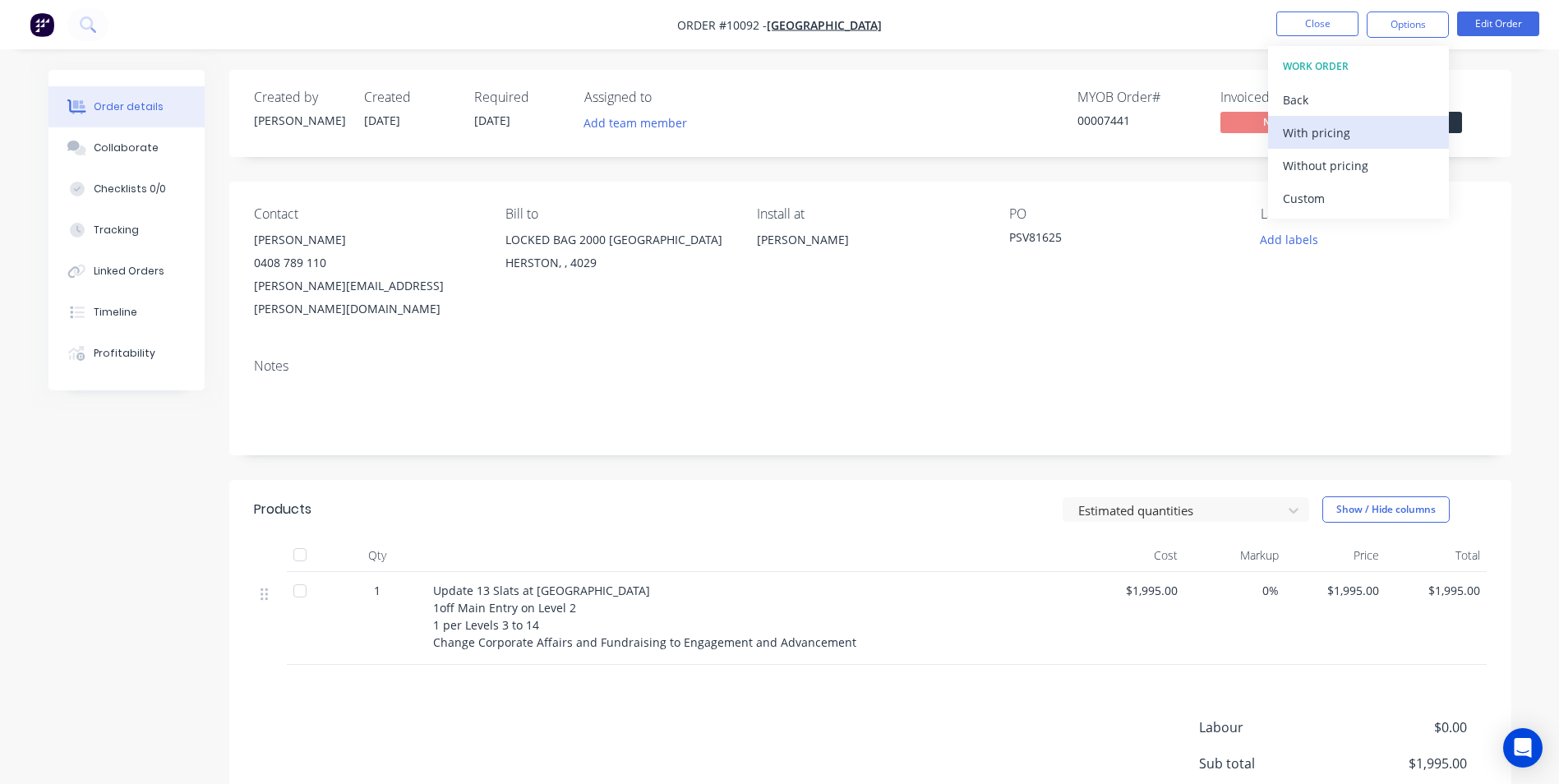
click at [1315, 131] on div "With pricing" at bounding box center [1359, 133] width 152 height 24
click at [1553, 314] on div "Order details Collaborate Checklists 0/0 Tracking Linked Orders Timeline Profit…" at bounding box center [779, 478] width 1559 height 957
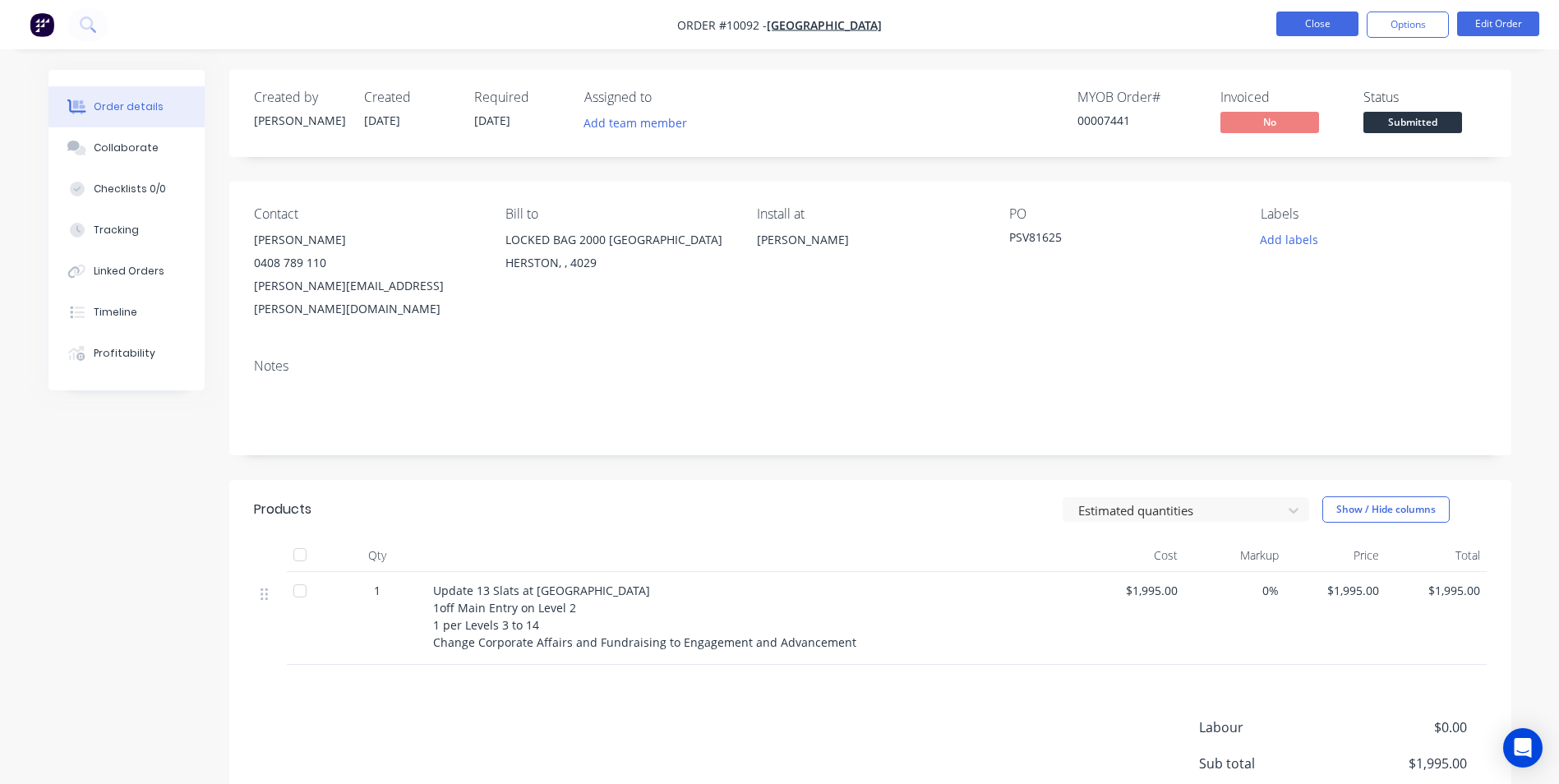
click at [1312, 21] on button "Close" at bounding box center [1317, 24] width 83 height 25
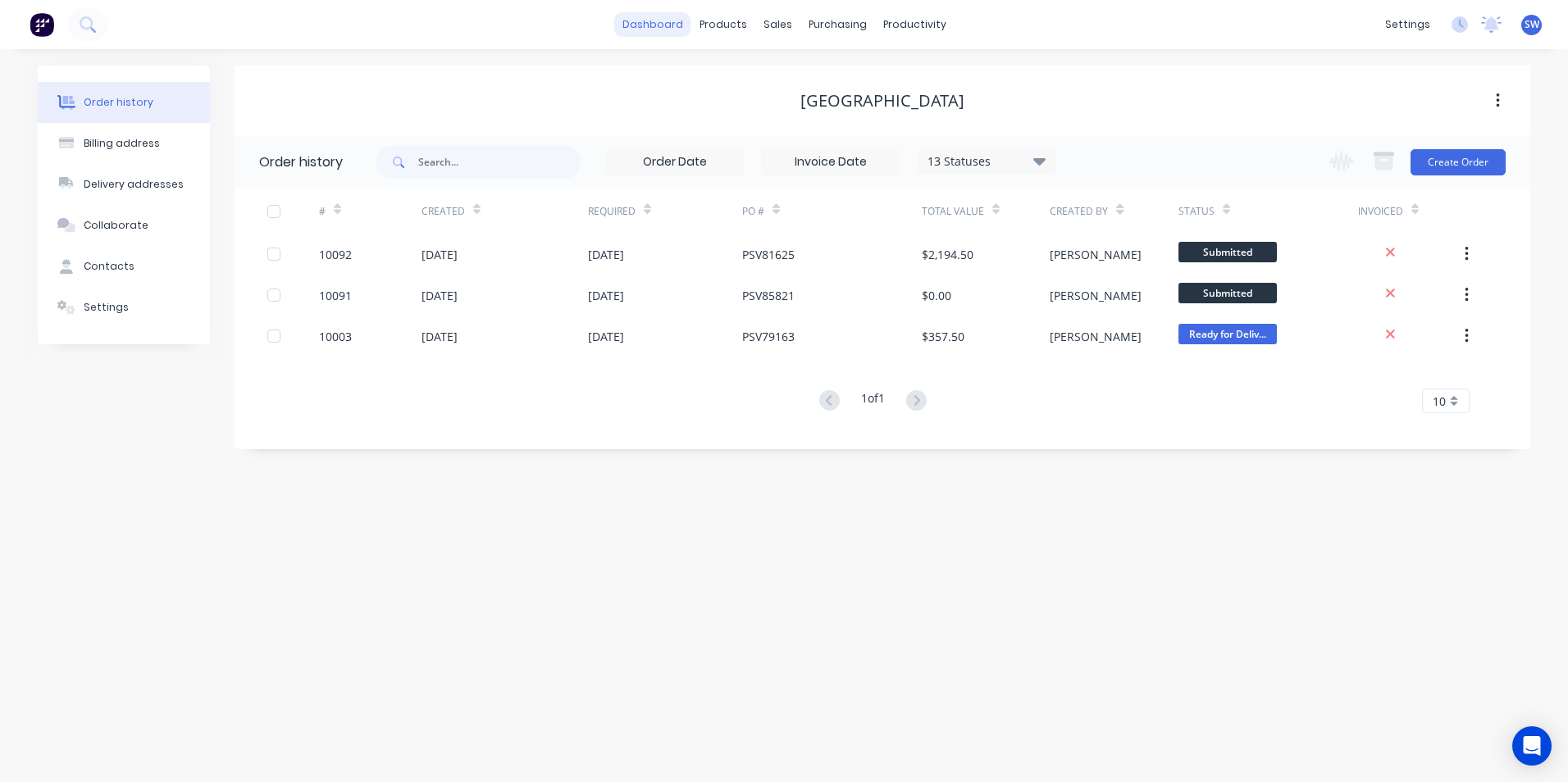
click at [672, 25] on link "dashboard" at bounding box center [652, 24] width 77 height 25
